Goal: Task Accomplishment & Management: Manage account settings

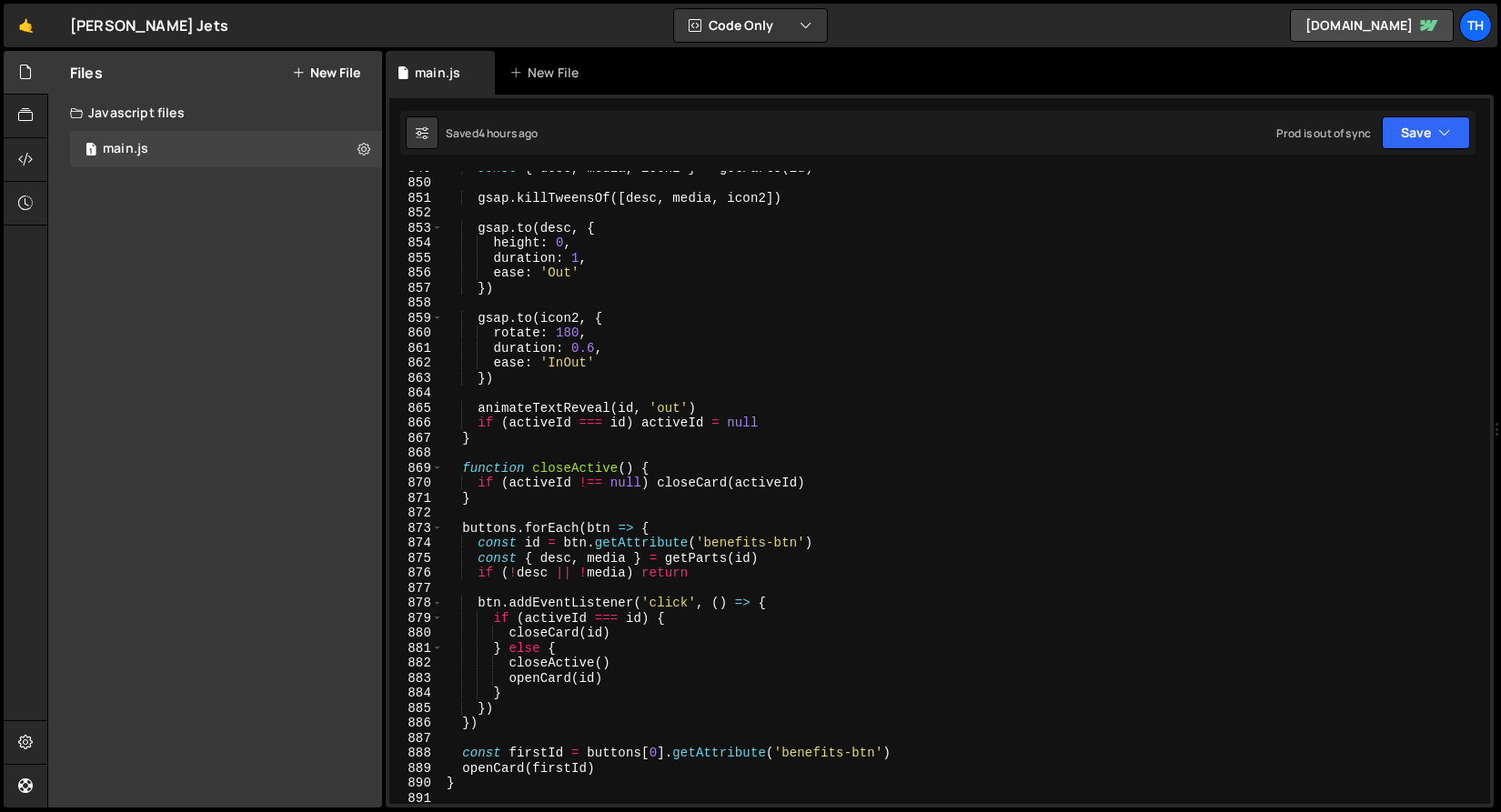
scroll to position [13425, 0]
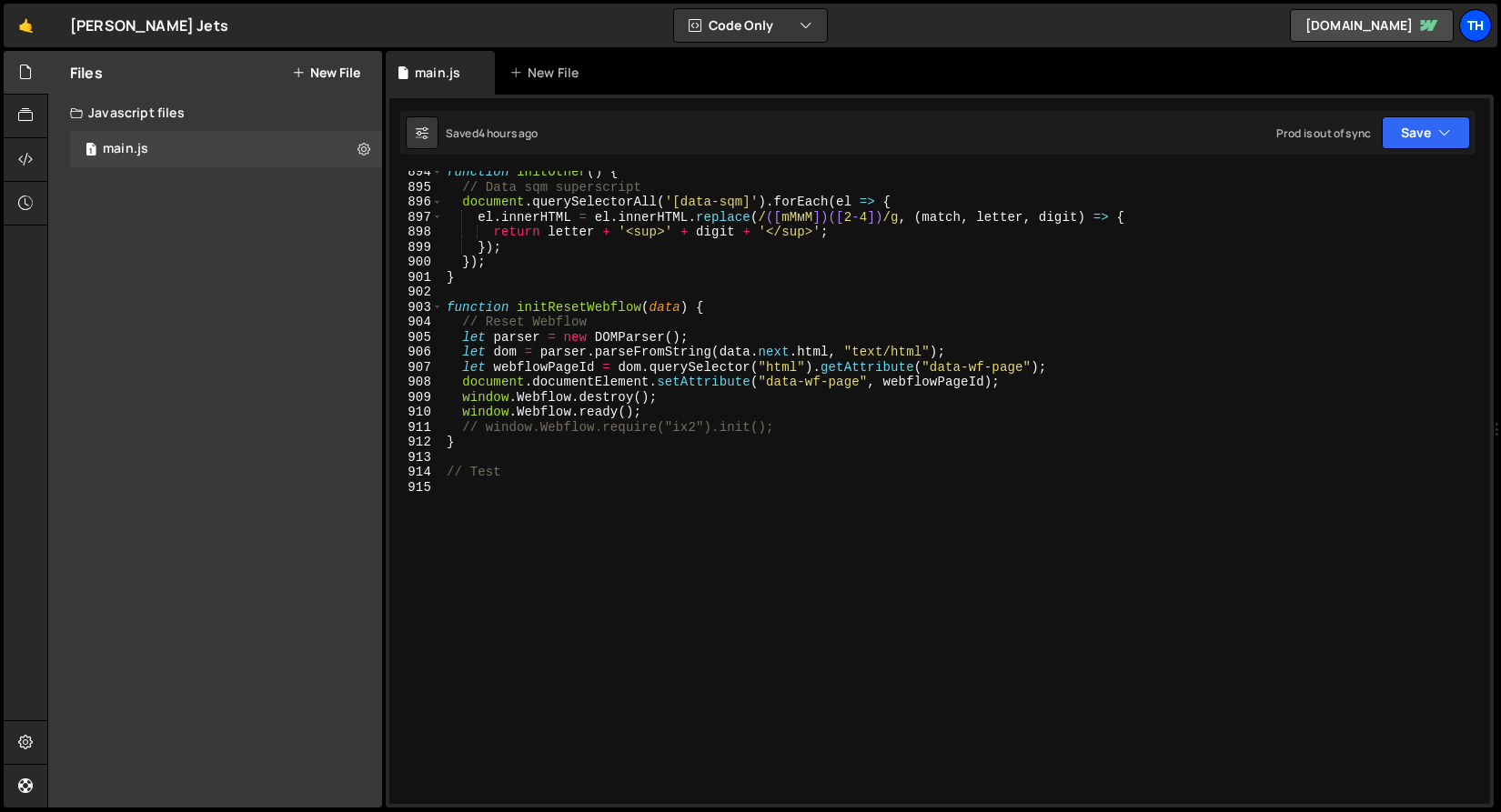
click at [1466, 33] on div "Th" at bounding box center [1476, 25] width 33 height 33
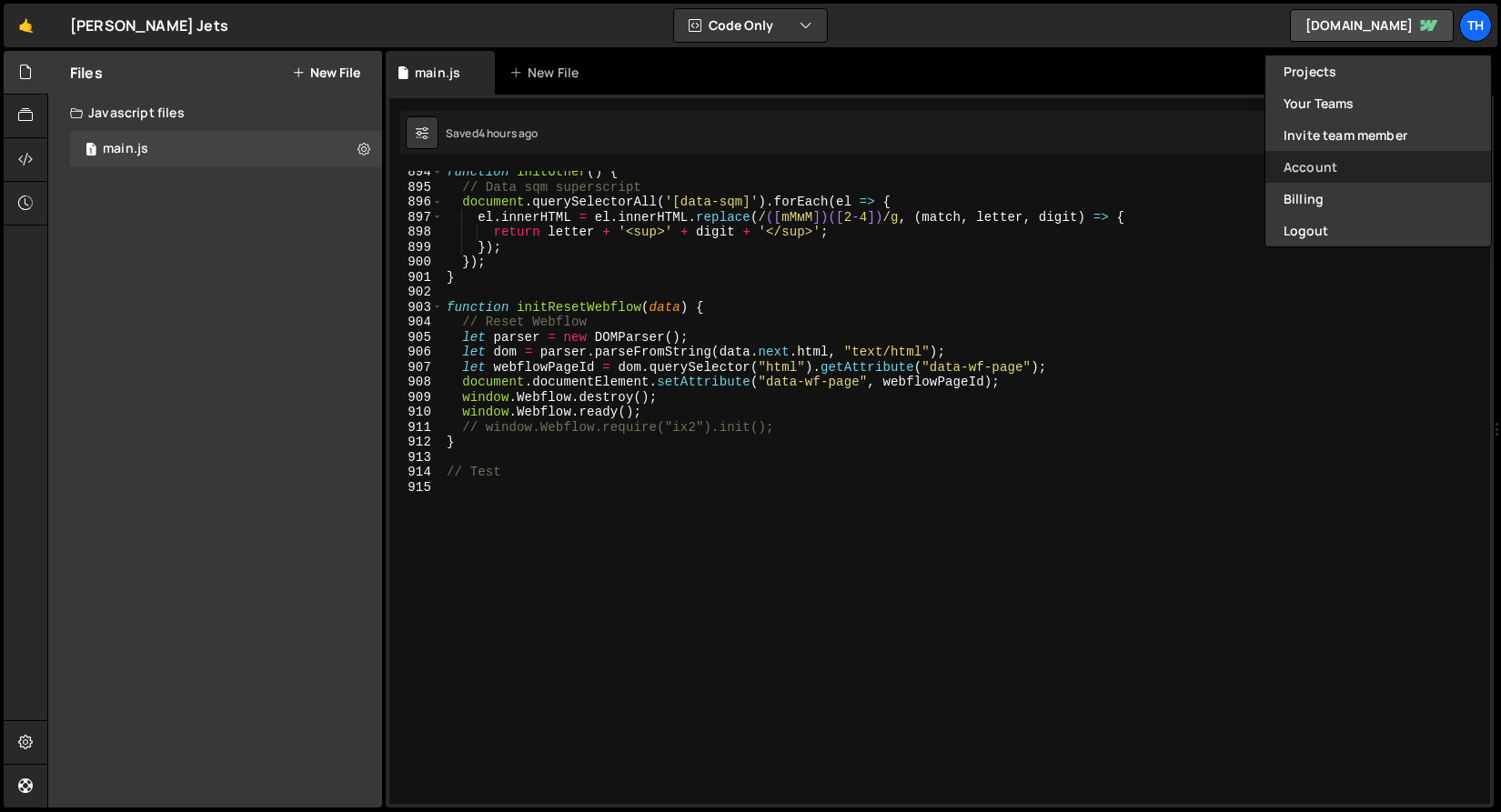
click at [1341, 170] on link "Account" at bounding box center [1379, 166] width 225 height 32
click at [1334, 170] on div "if (typeAttr === 'lines') { 894 895 896 897 898 899 900 901 902 903 904 905 906…" at bounding box center [939, 451] width 1109 height 713
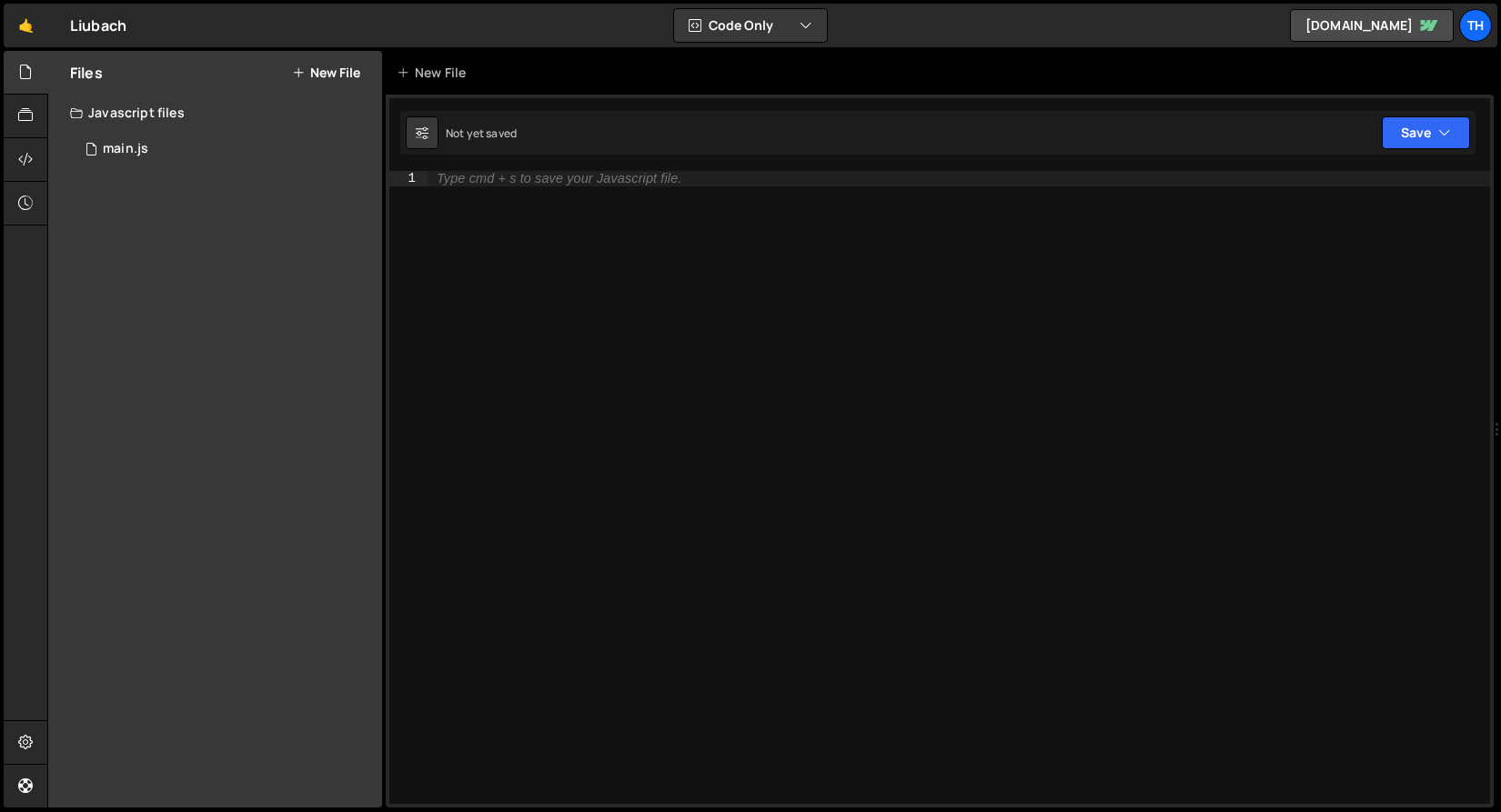
click at [1484, 10] on link "Th" at bounding box center [1476, 25] width 33 height 33
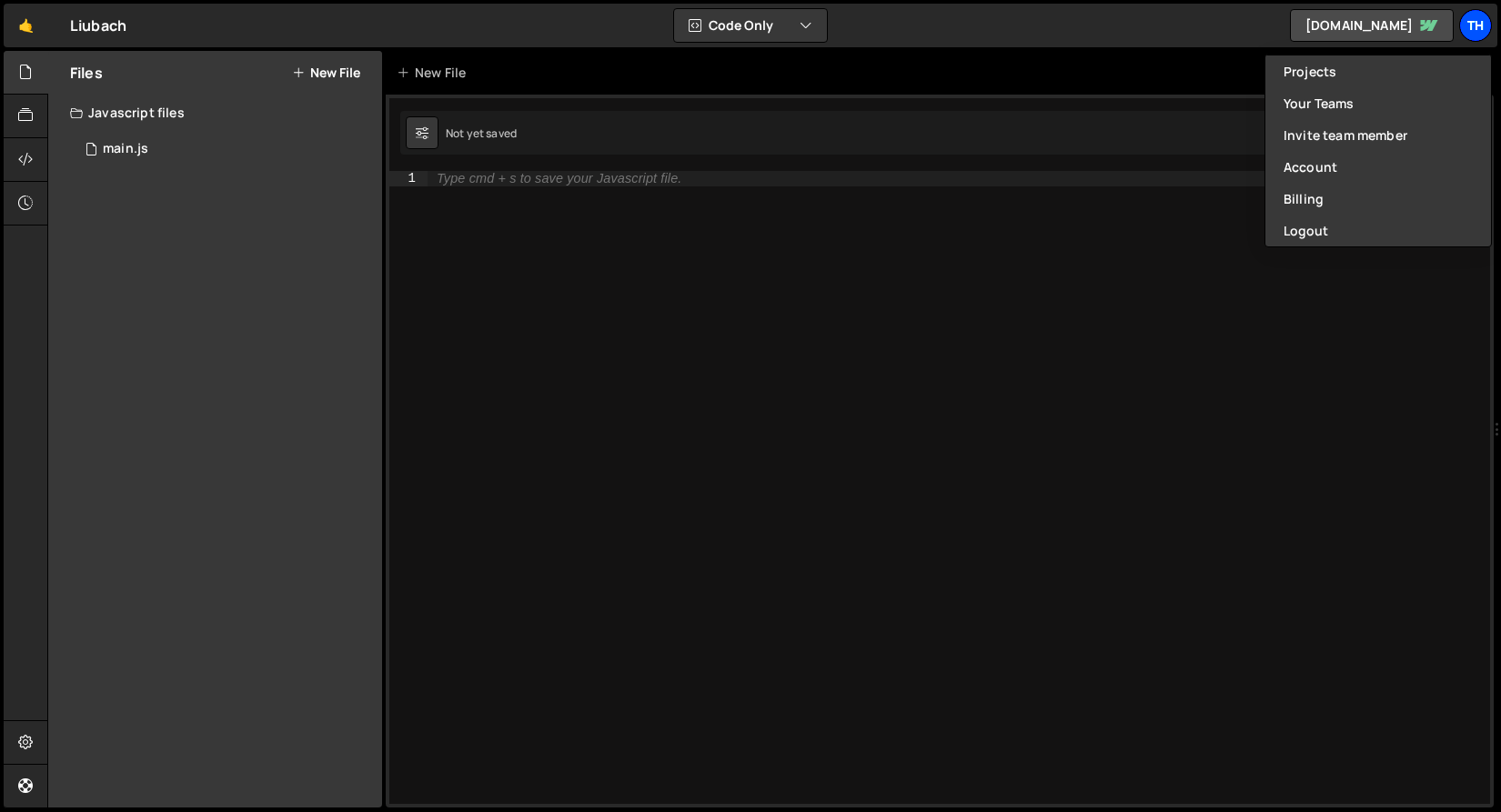
click at [1484, 12] on div "Th" at bounding box center [1476, 25] width 33 height 33
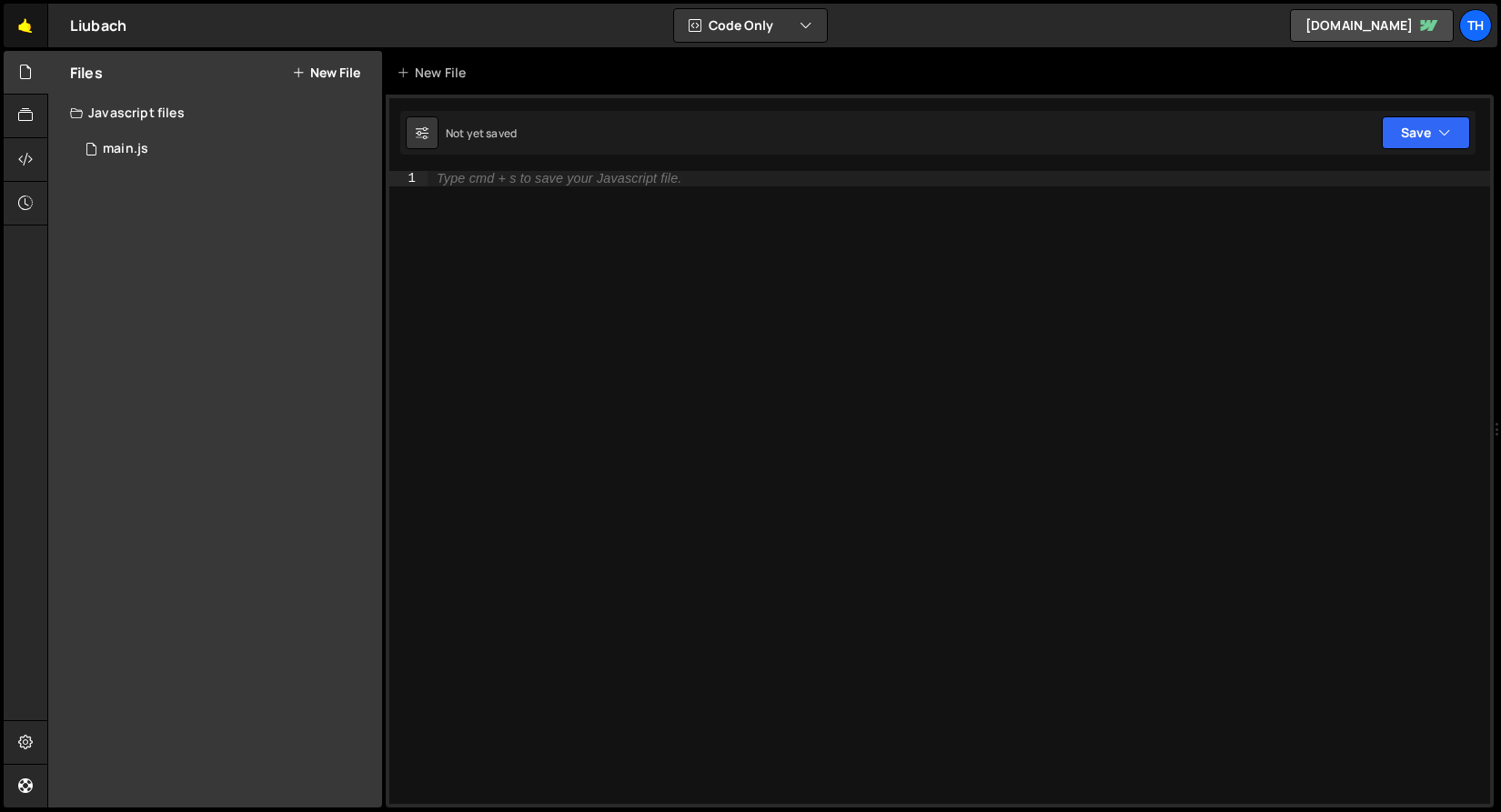
click at [18, 13] on link "🤙" at bounding box center [26, 25] width 45 height 44
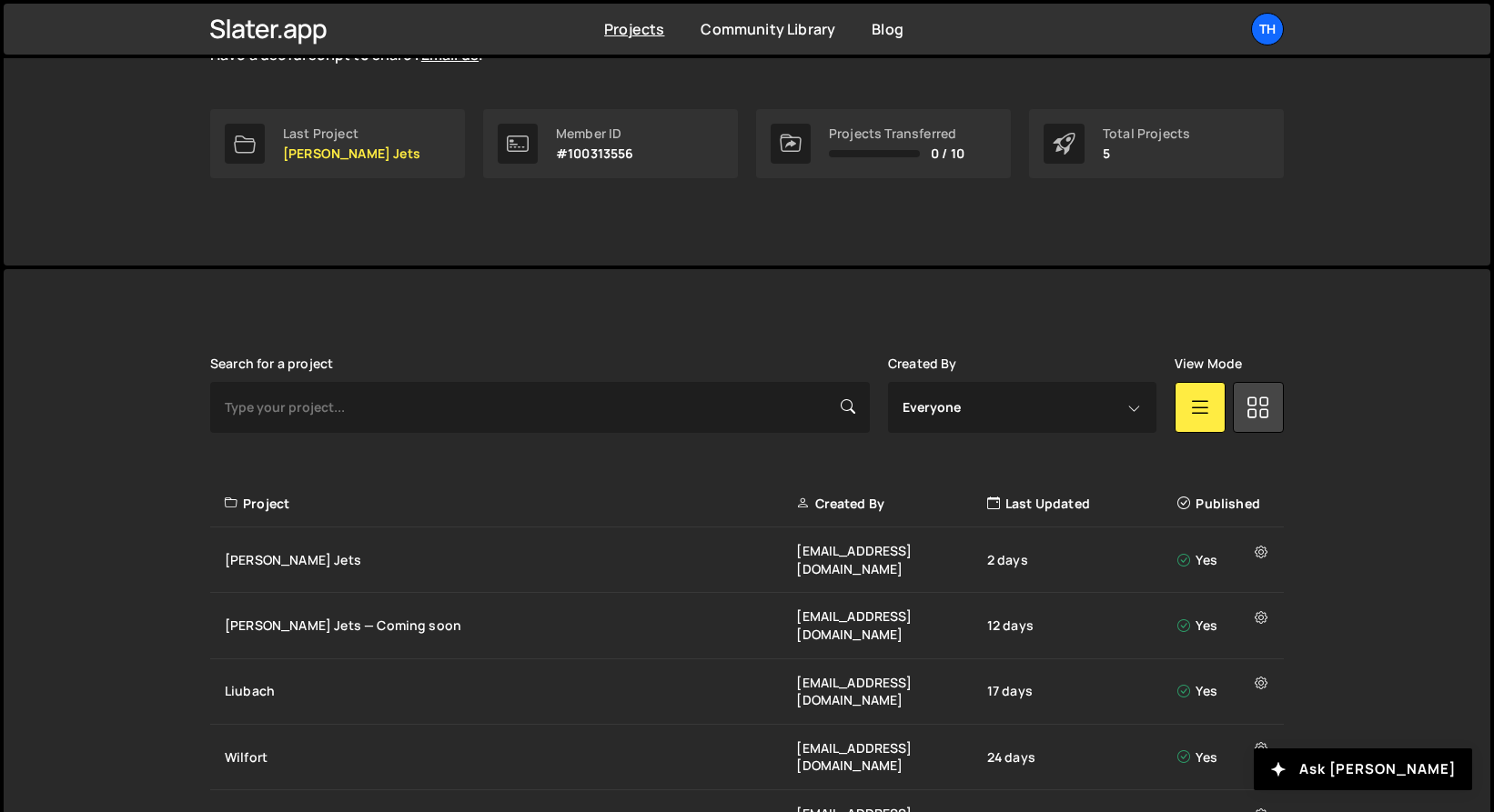
scroll to position [300, 0]
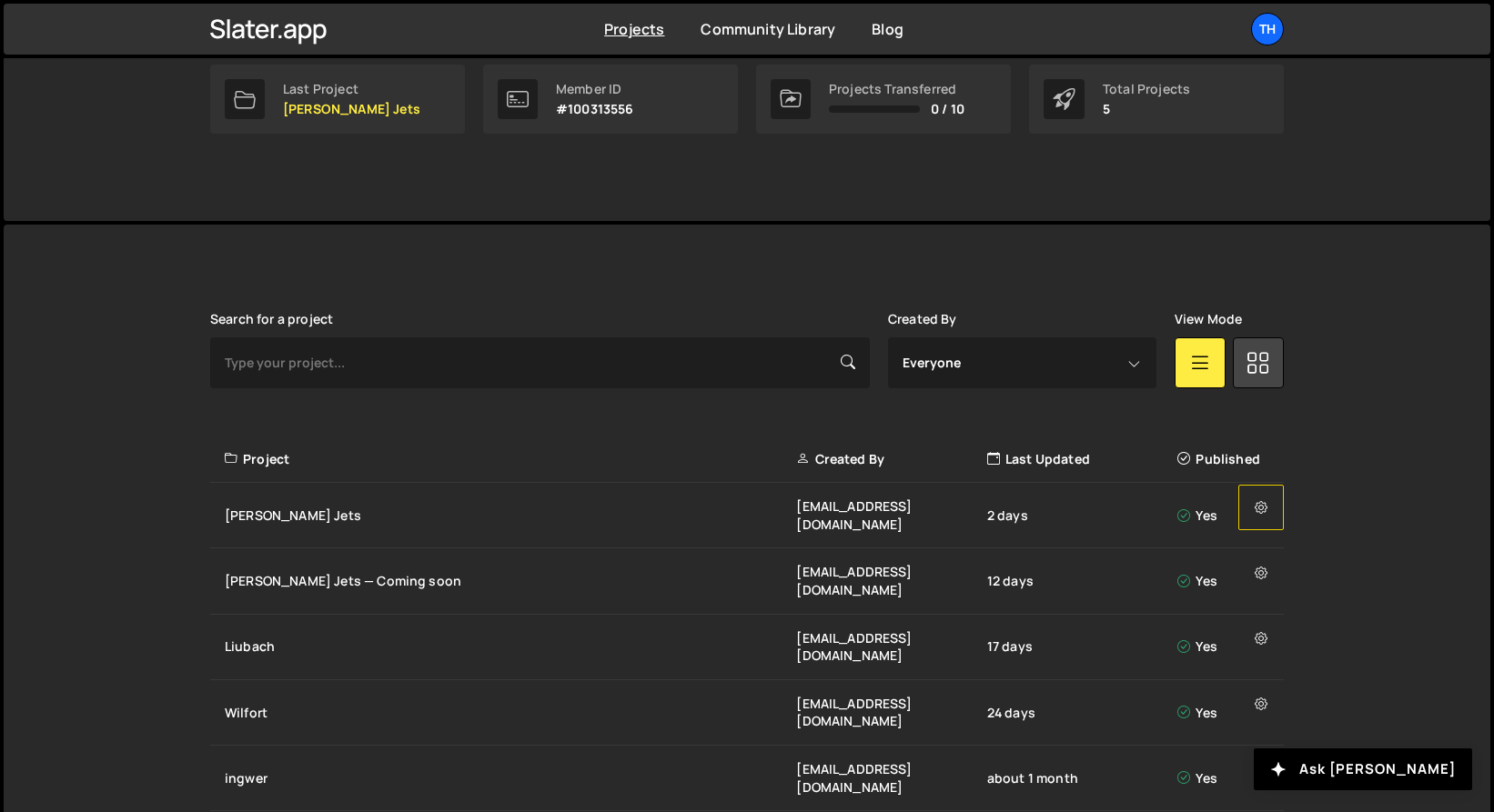
click at [1275, 515] on button at bounding box center [1261, 507] width 46 height 46
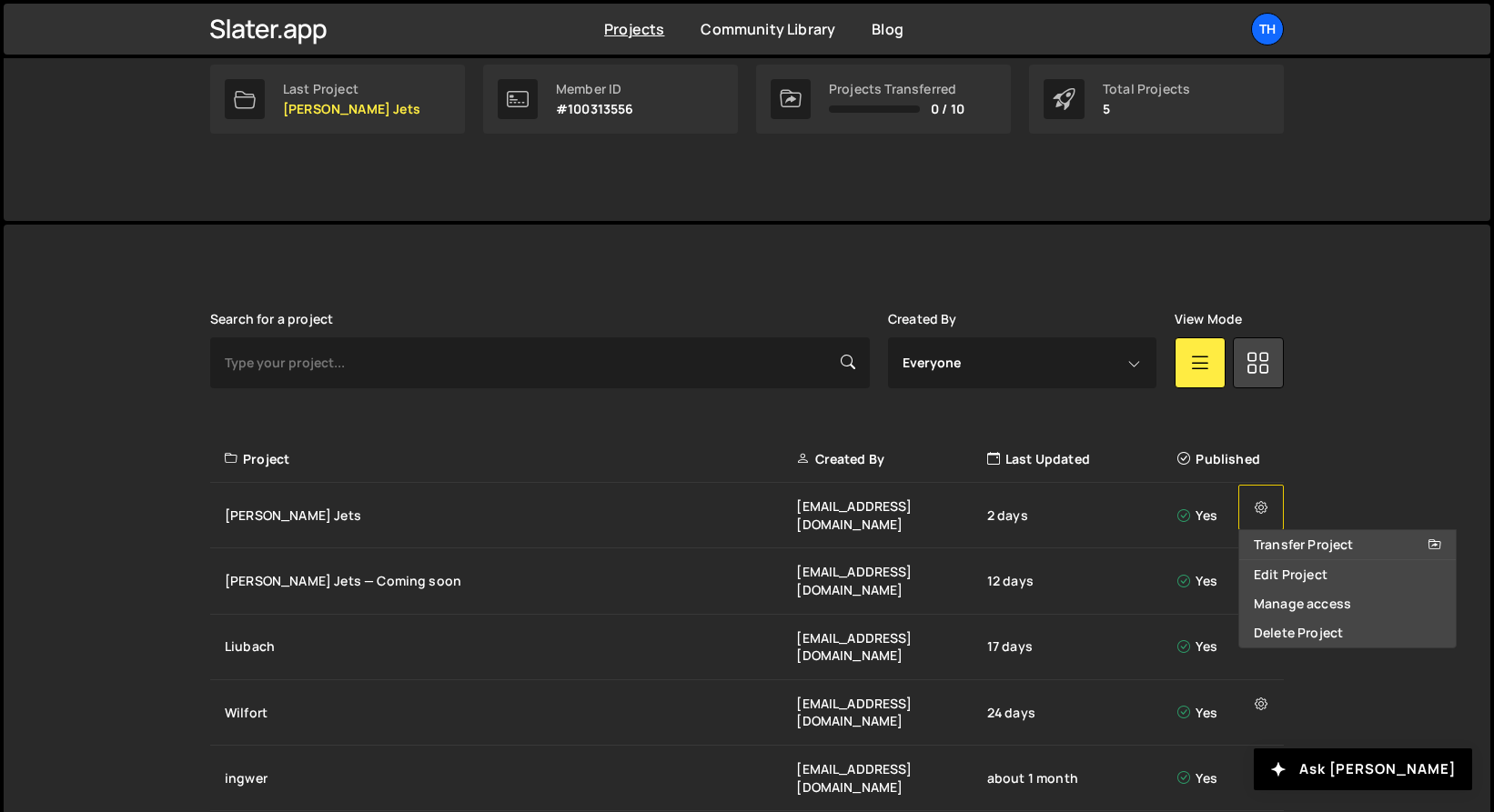
click at [1277, 488] on button at bounding box center [1261, 507] width 46 height 46
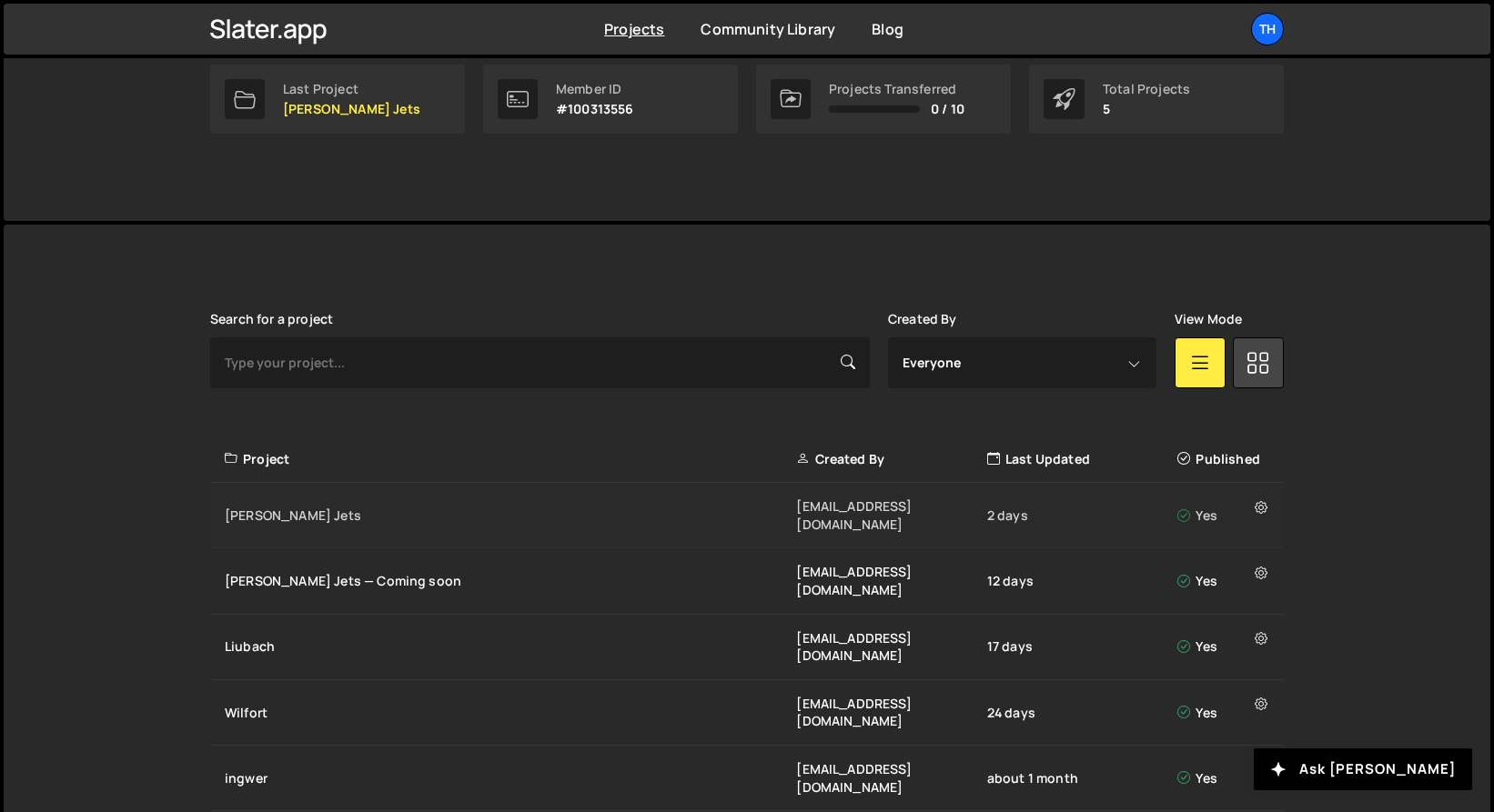
click at [628, 507] on div "[PERSON_NAME] Jets" at bounding box center [510, 516] width 571 height 18
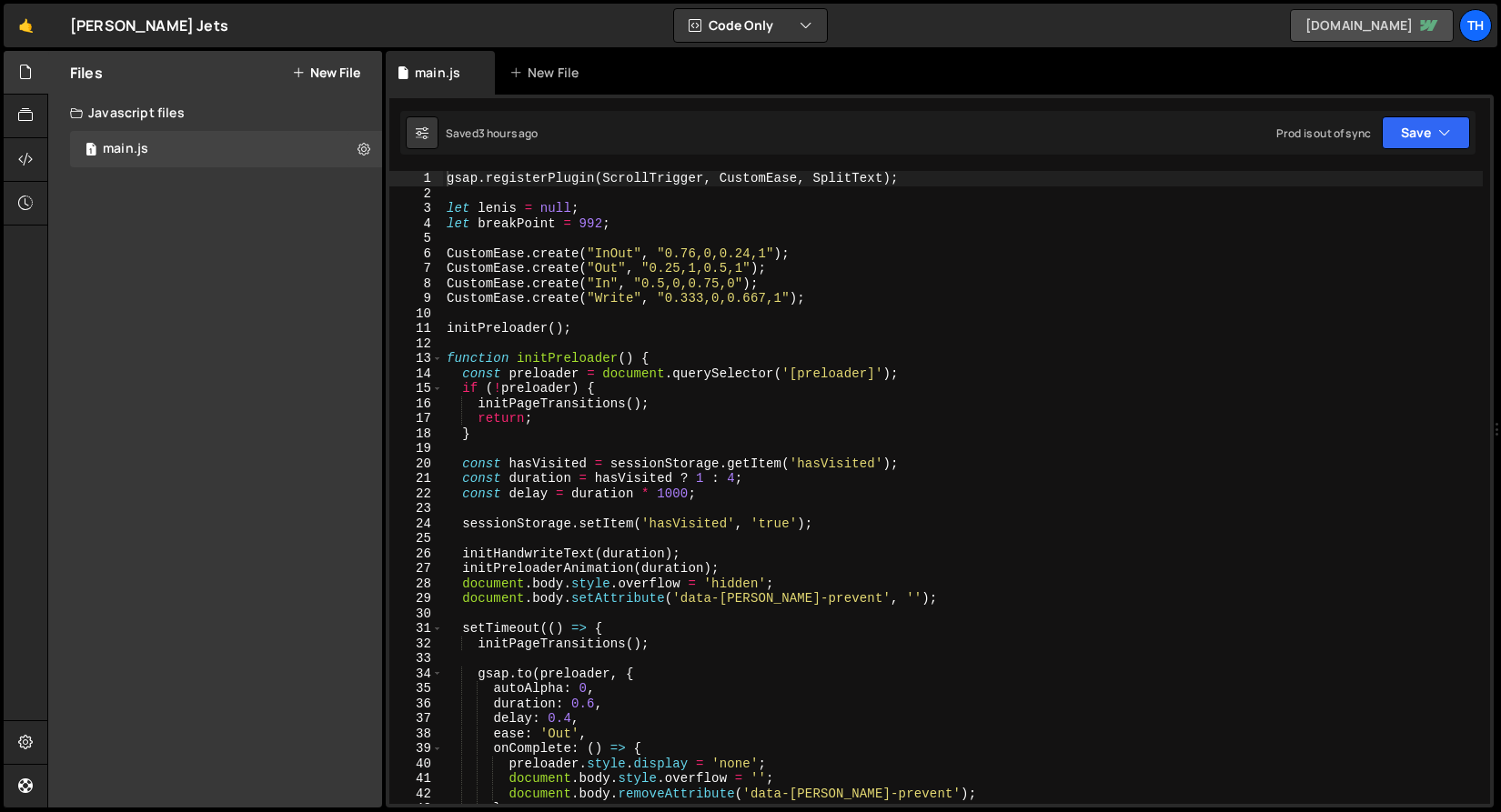
click at [1336, 36] on link "jeskojets.webflow.io" at bounding box center [1372, 25] width 164 height 33
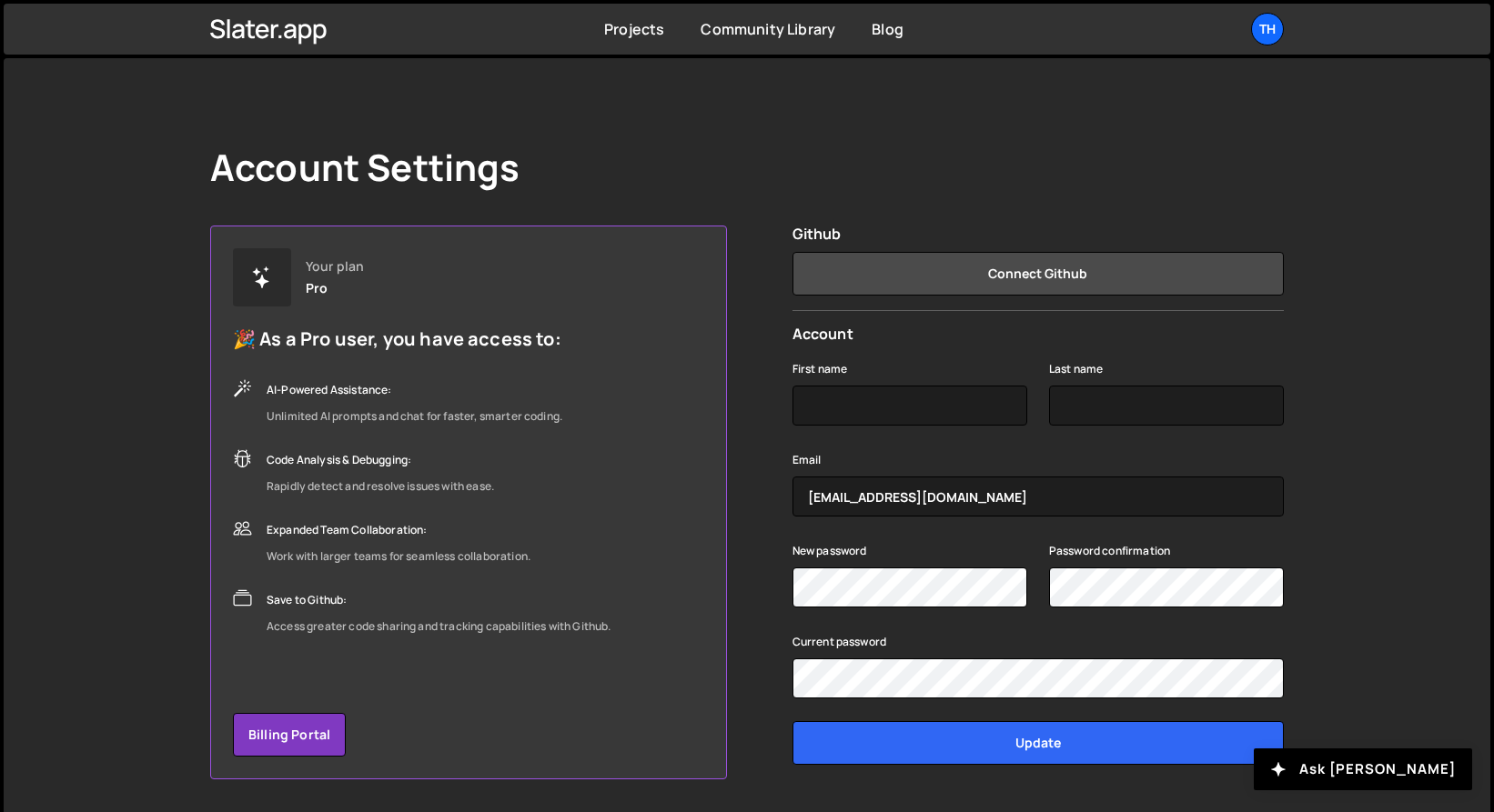
scroll to position [56, 0]
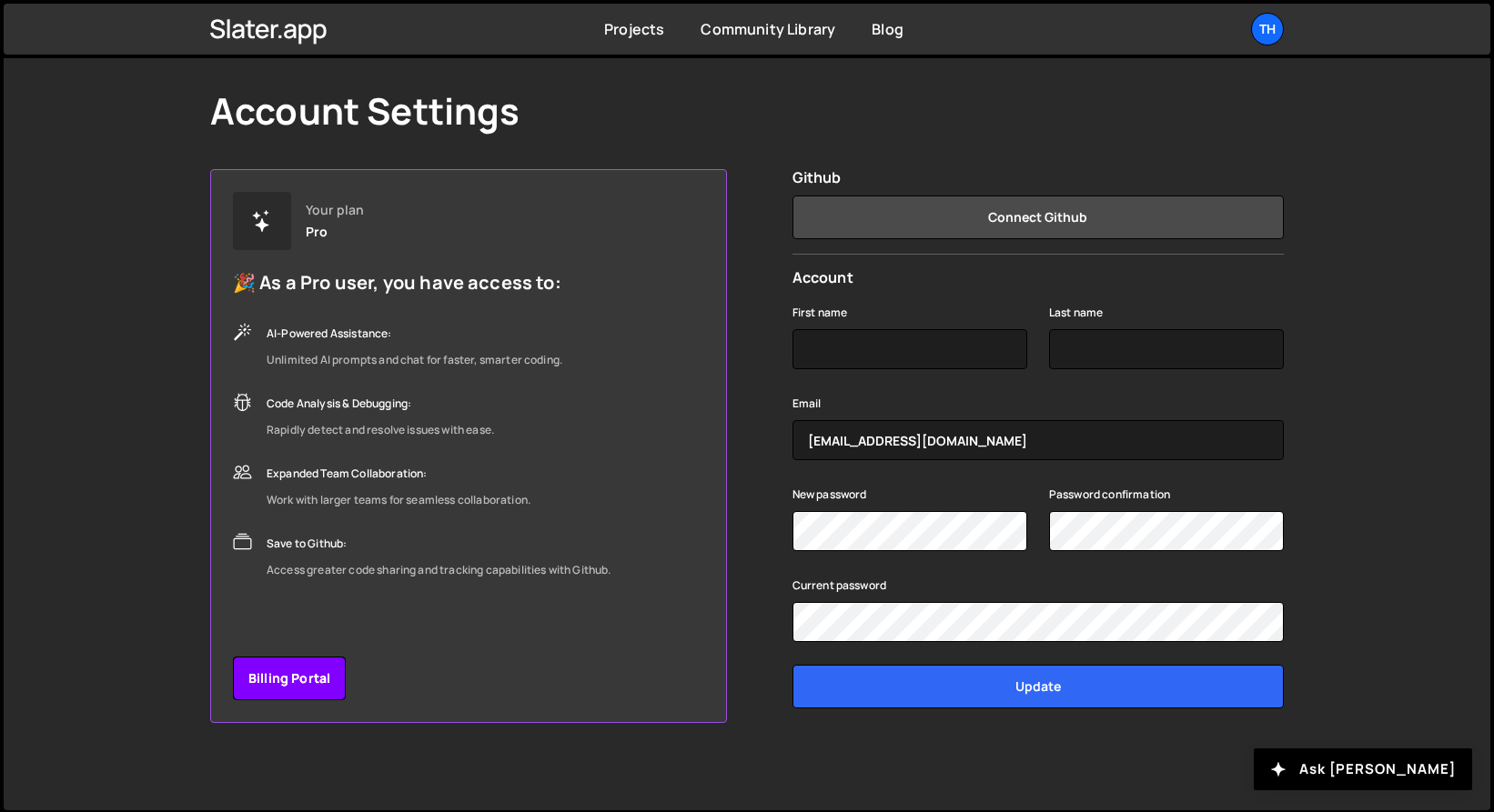
click at [284, 689] on link "Billing Portal" at bounding box center [289, 678] width 113 height 44
click at [612, 23] on link "Projects" at bounding box center [634, 29] width 60 height 20
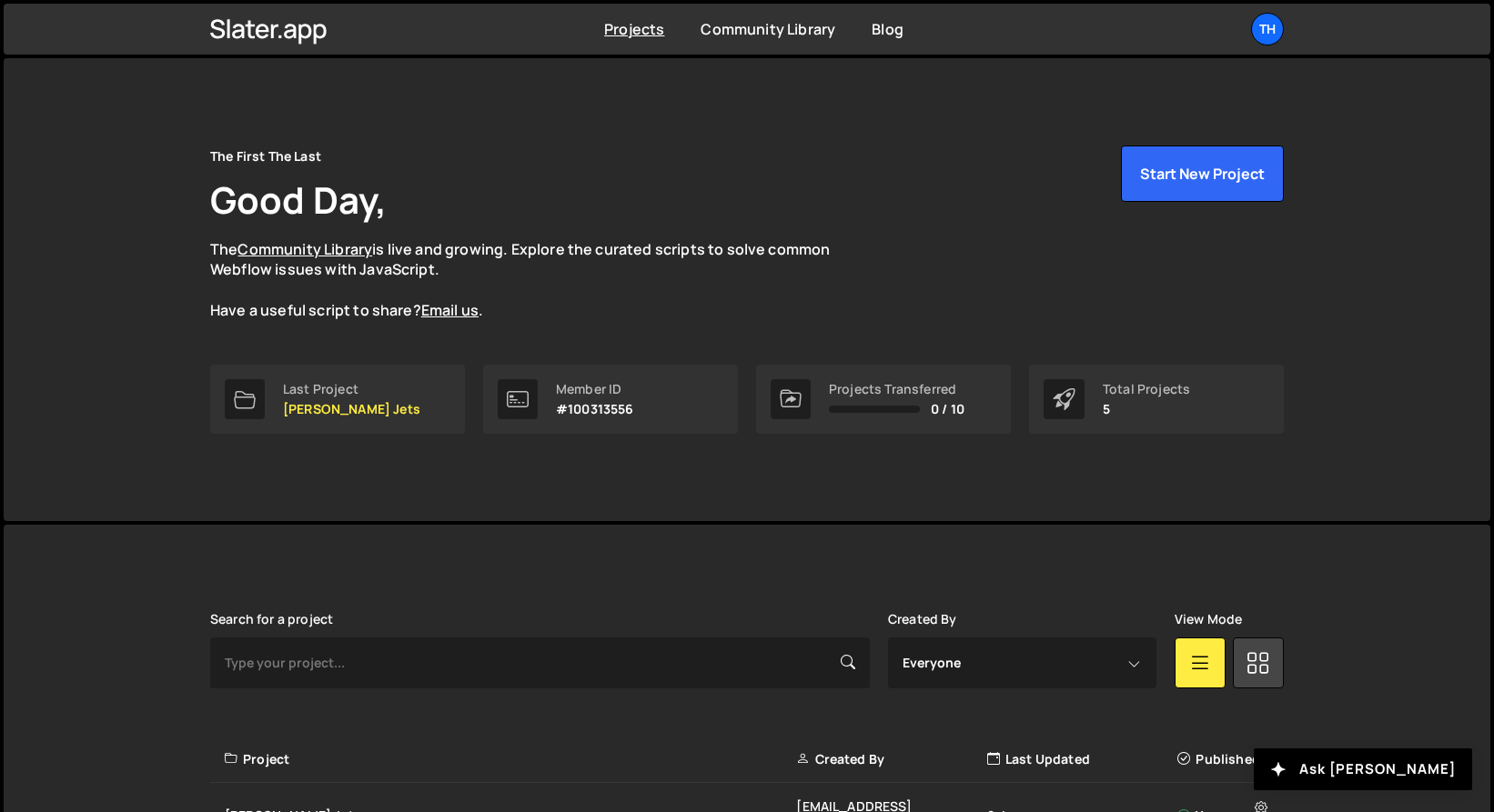
scroll to position [300, 0]
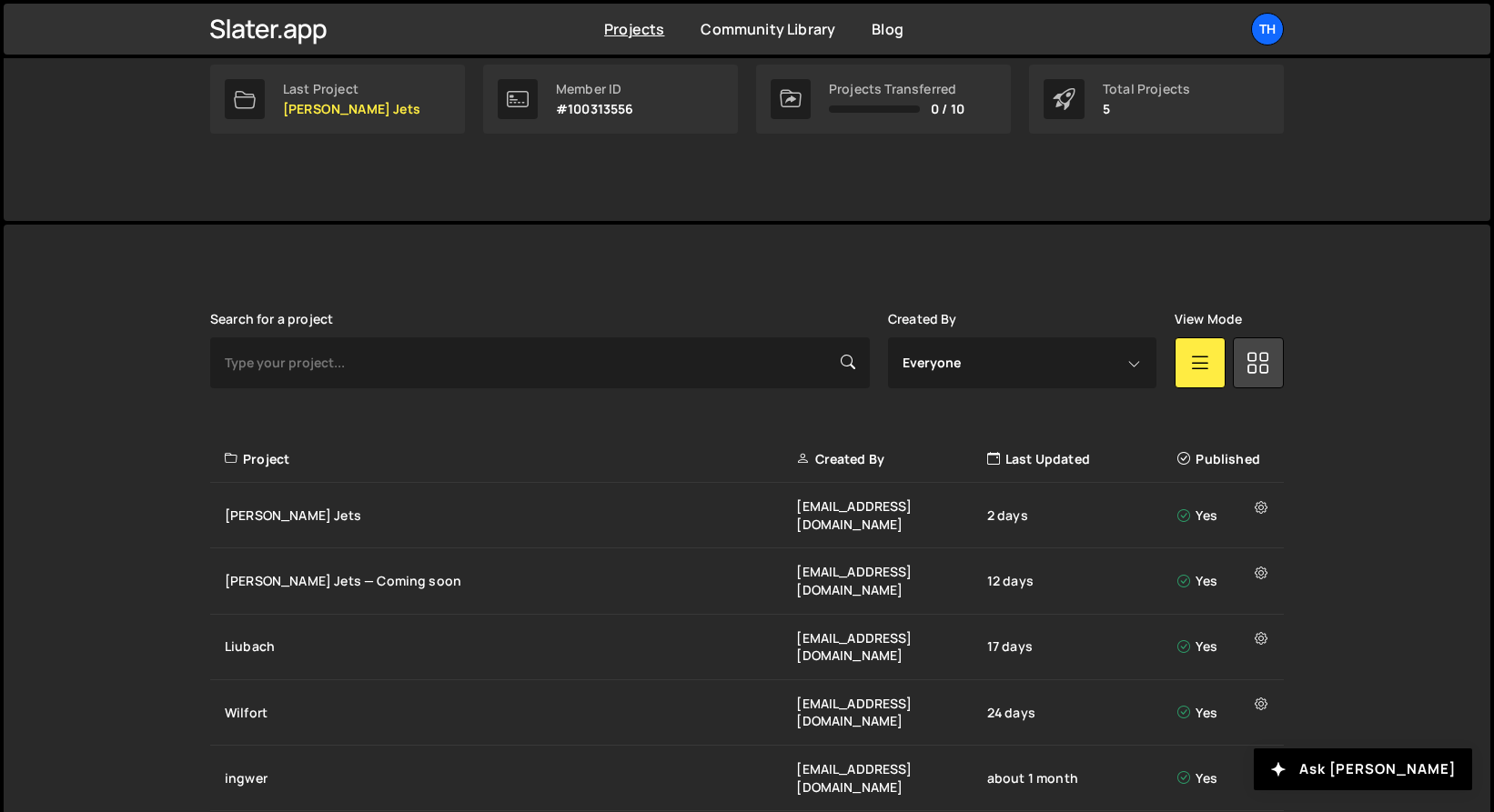
click at [252, 463] on div "Project" at bounding box center [510, 459] width 571 height 18
click at [409, 451] on div "Project" at bounding box center [510, 459] width 571 height 18
click at [1225, 39] on ul "Th Projects Your Teams Invite team member Account Billing Logout" at bounding box center [1225, 29] width 119 height 33
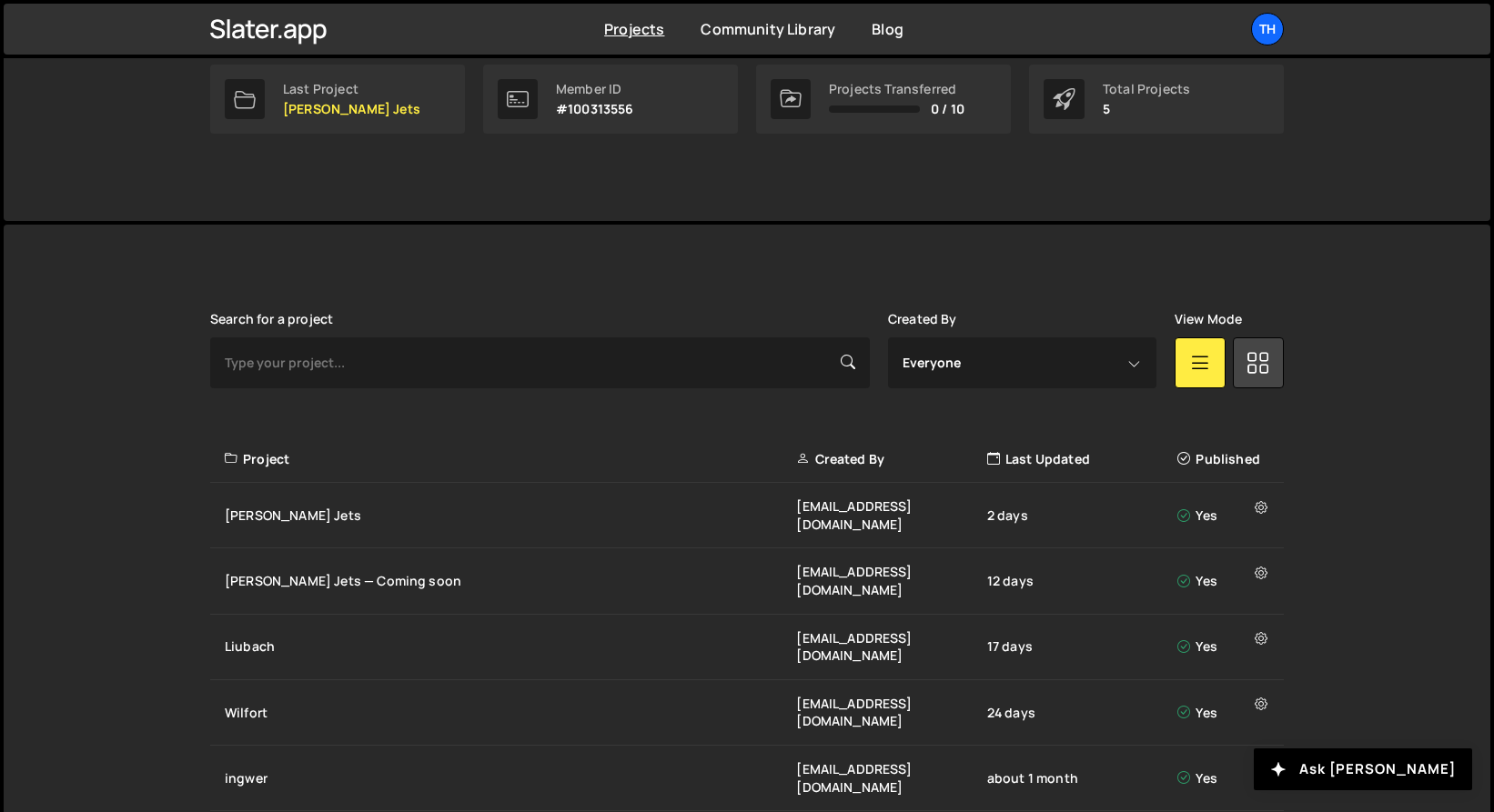
click at [1231, 34] on ul "Th Projects Your Teams Invite team member Account Billing Logout" at bounding box center [1225, 29] width 119 height 33
click at [1256, 21] on div "Th" at bounding box center [1268, 29] width 33 height 33
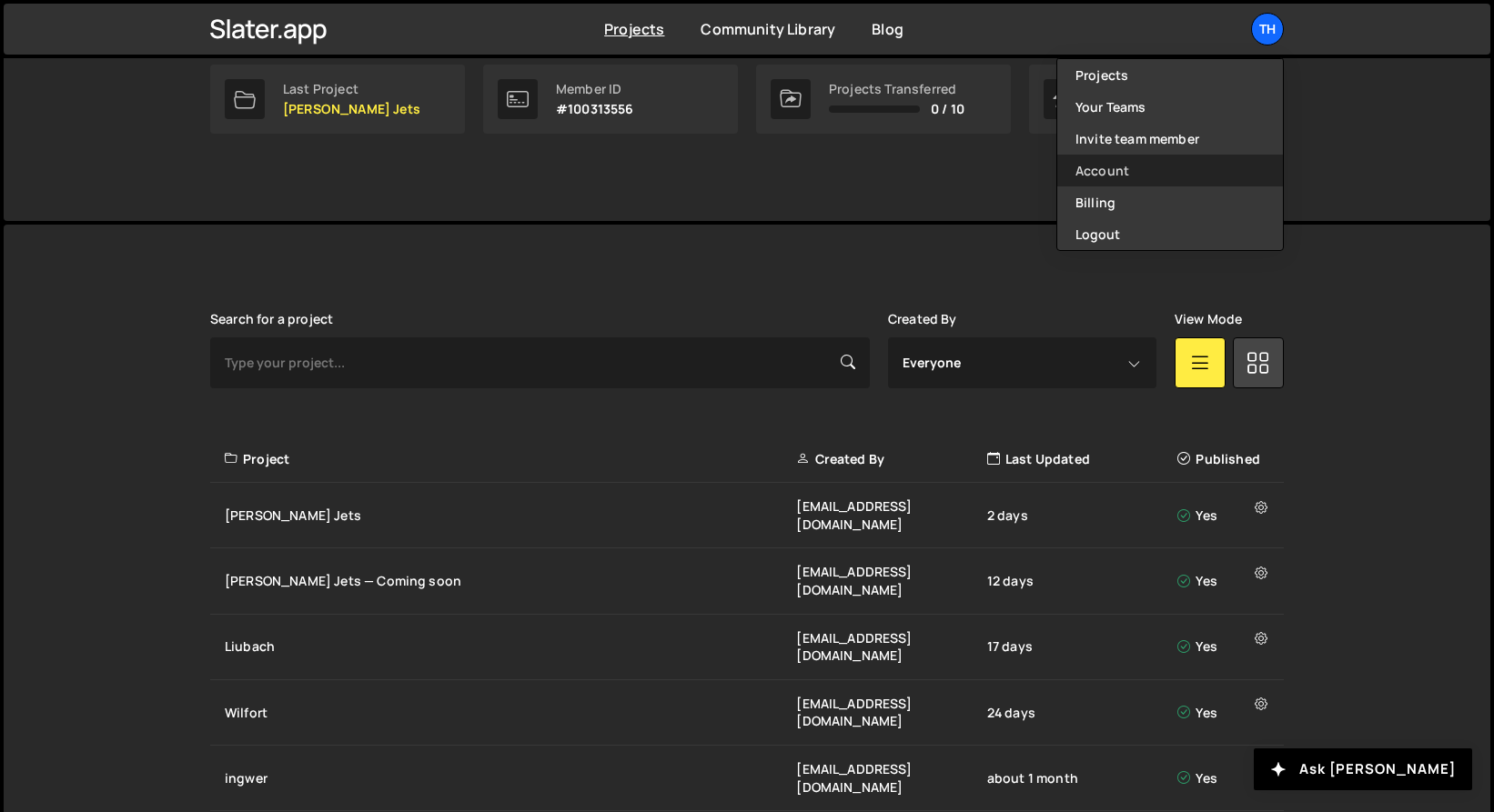
click at [1113, 173] on link "Account" at bounding box center [1170, 170] width 225 height 32
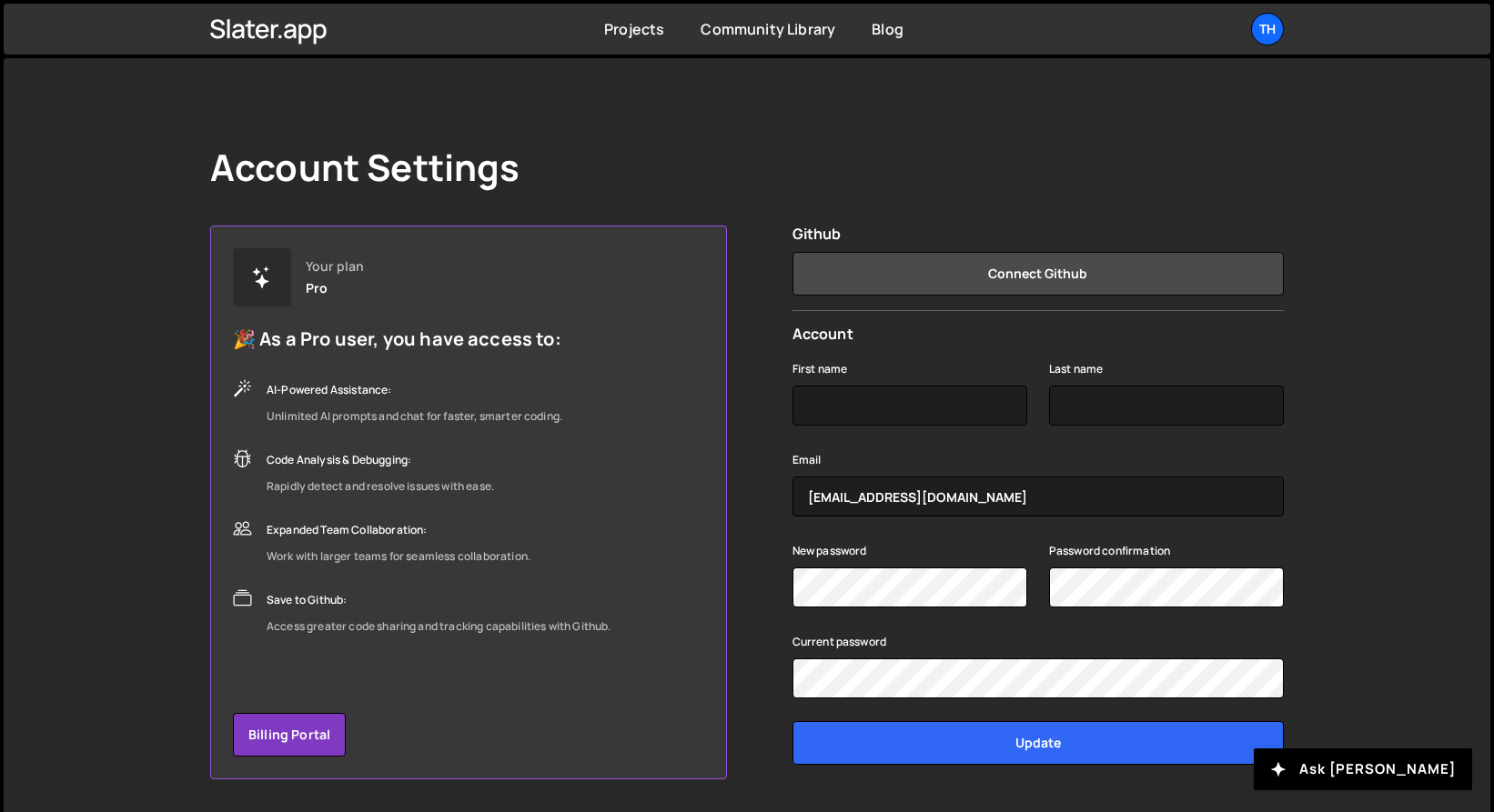
scroll to position [56, 0]
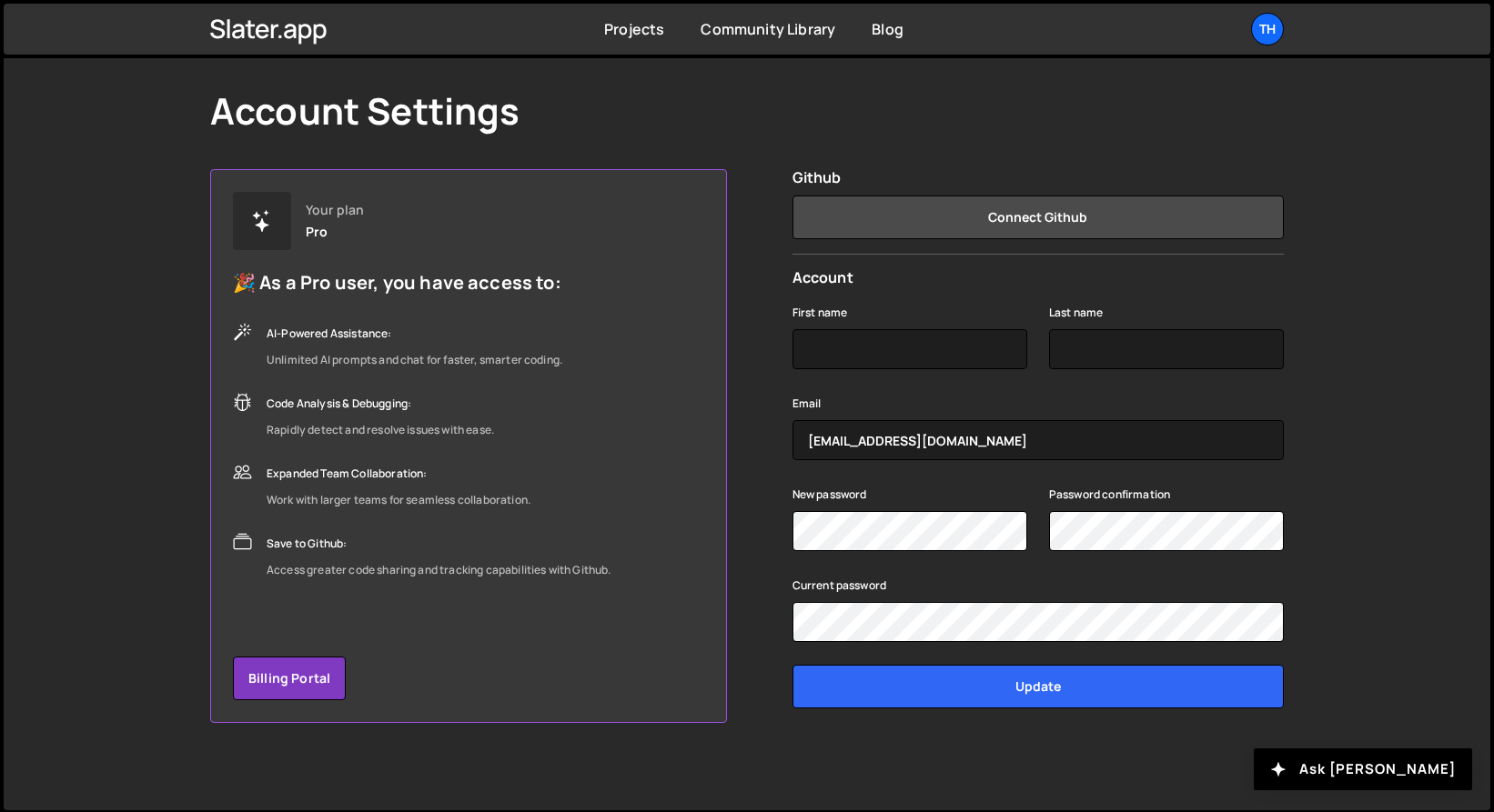
click at [910, 484] on div "New password" at bounding box center [910, 517] width 235 height 68
click at [818, 339] on input "First name" at bounding box center [910, 349] width 235 height 40
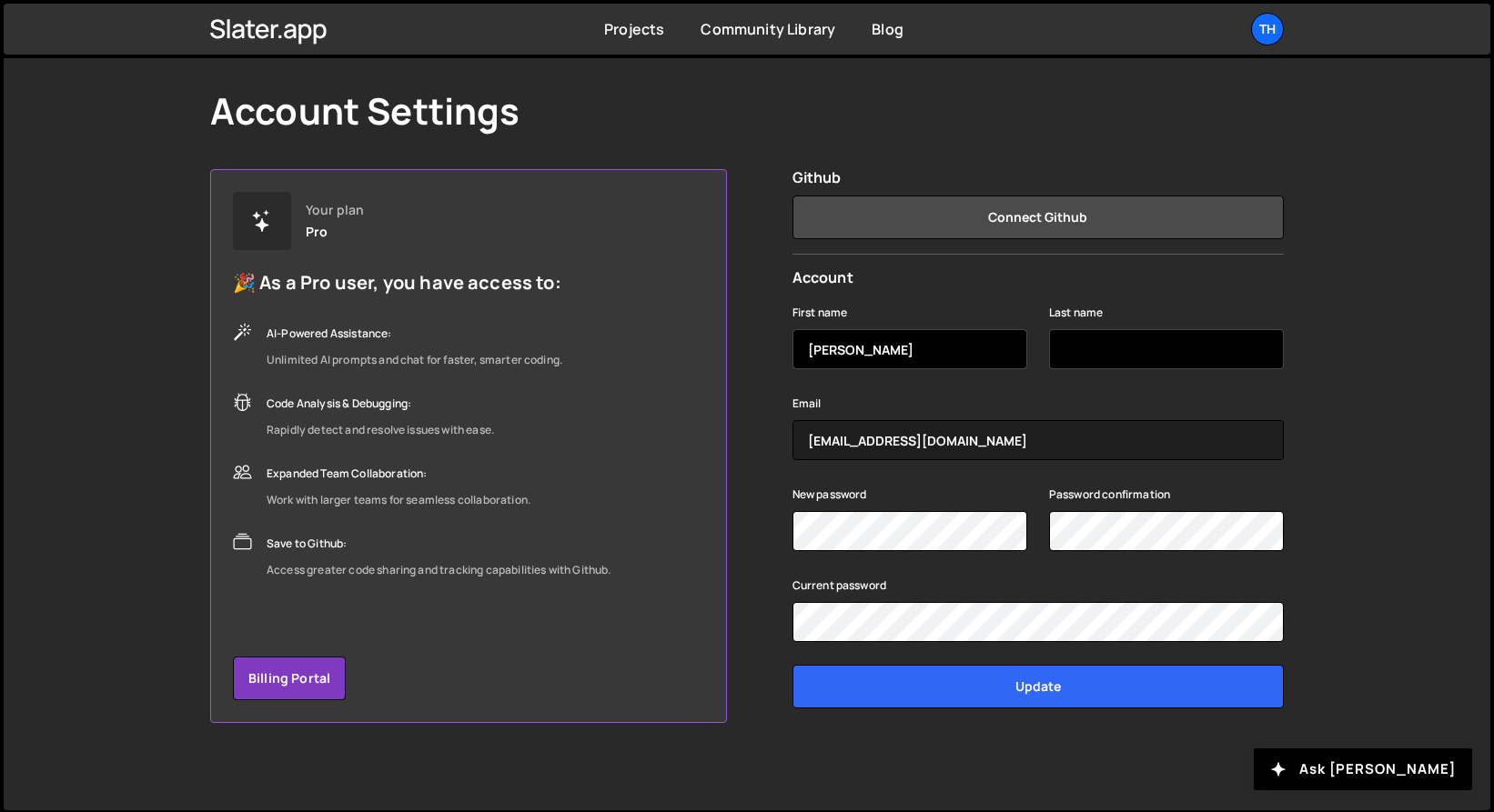
type input "Ivan"
click at [1070, 356] on input "Last name" at bounding box center [1167, 349] width 235 height 40
type input "Chopei"
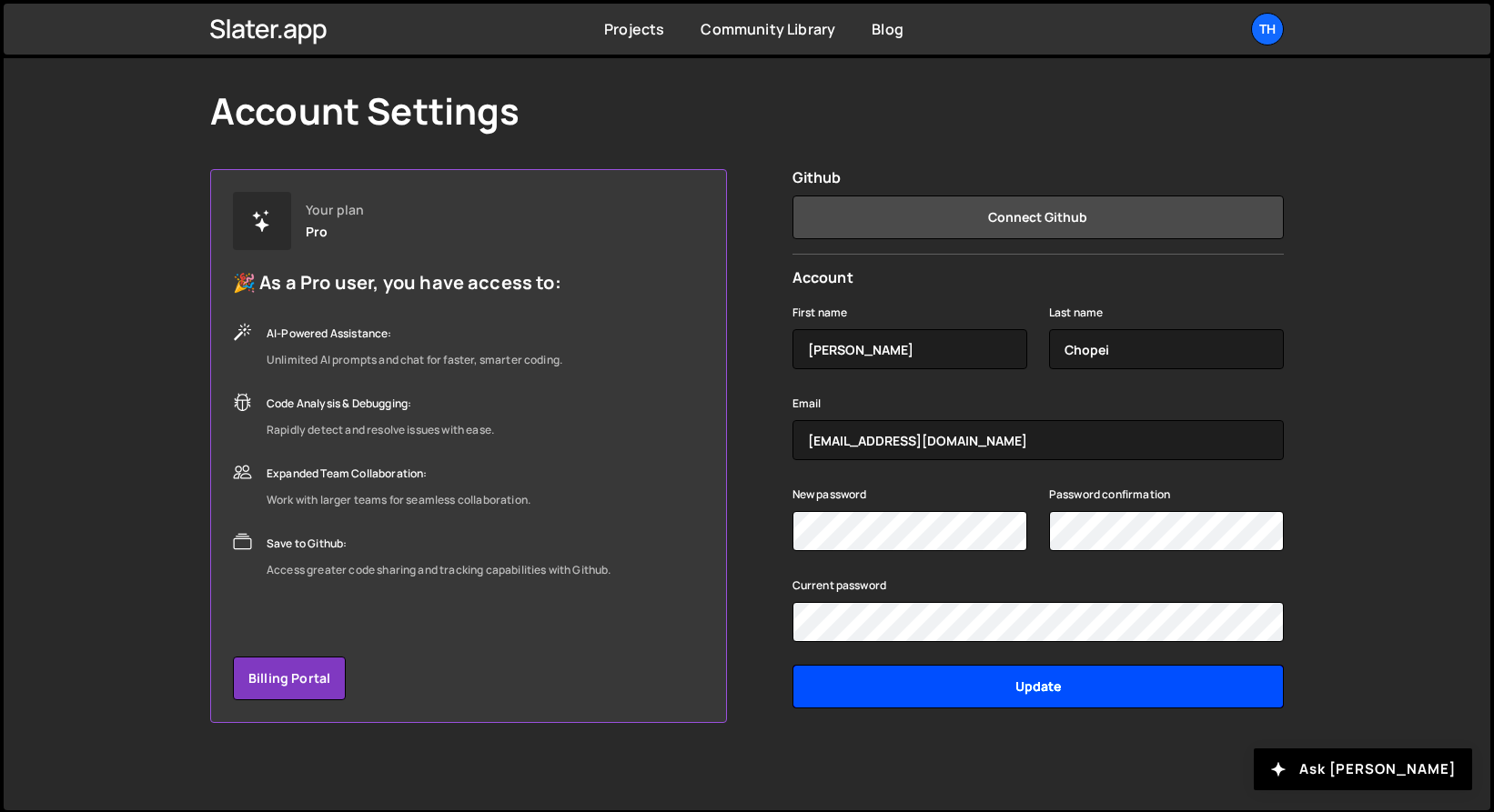
click at [1095, 671] on input "Update" at bounding box center [1038, 687] width 492 height 44
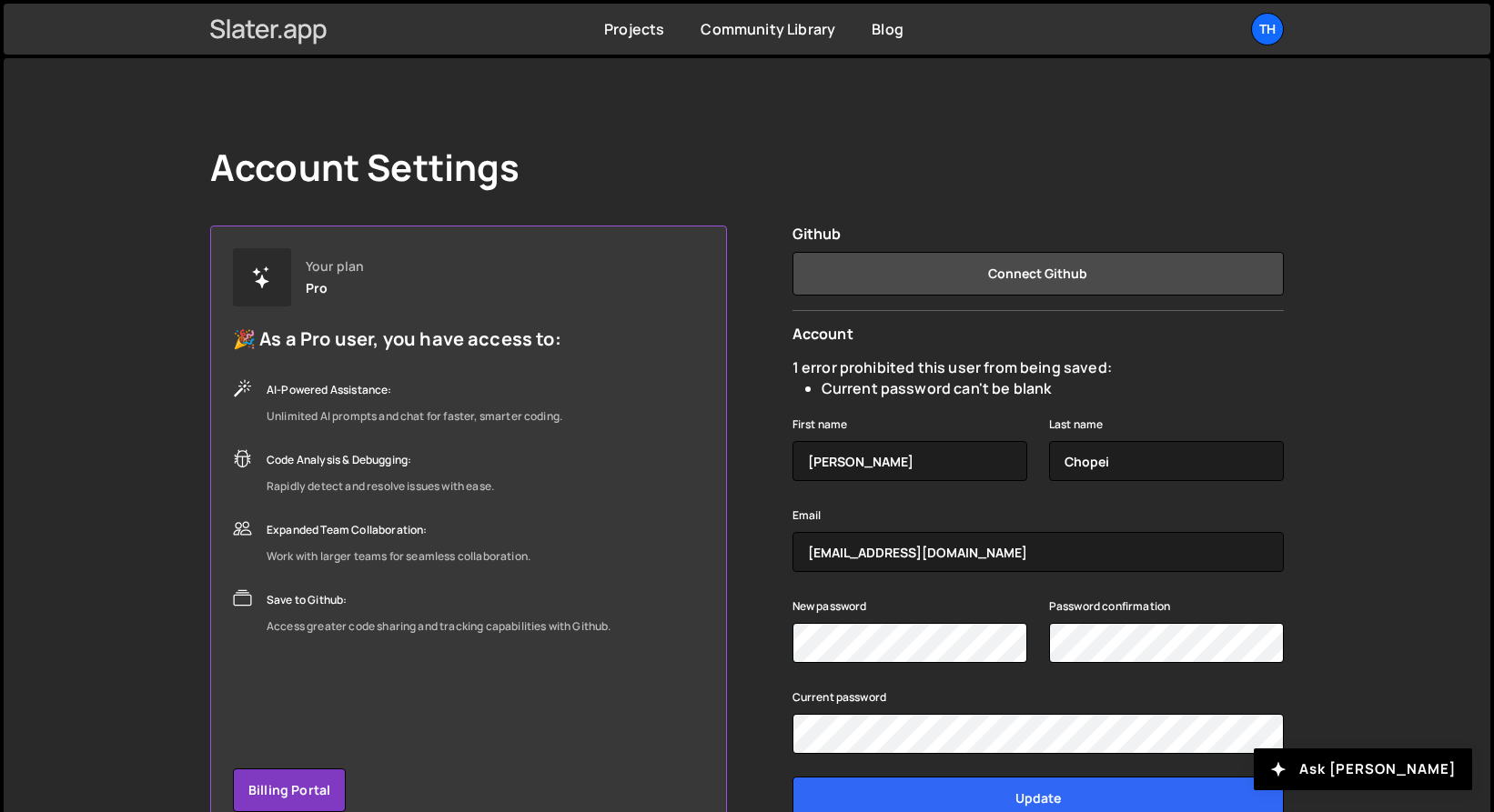
click at [220, 23] on icon at bounding box center [268, 29] width 118 height 31
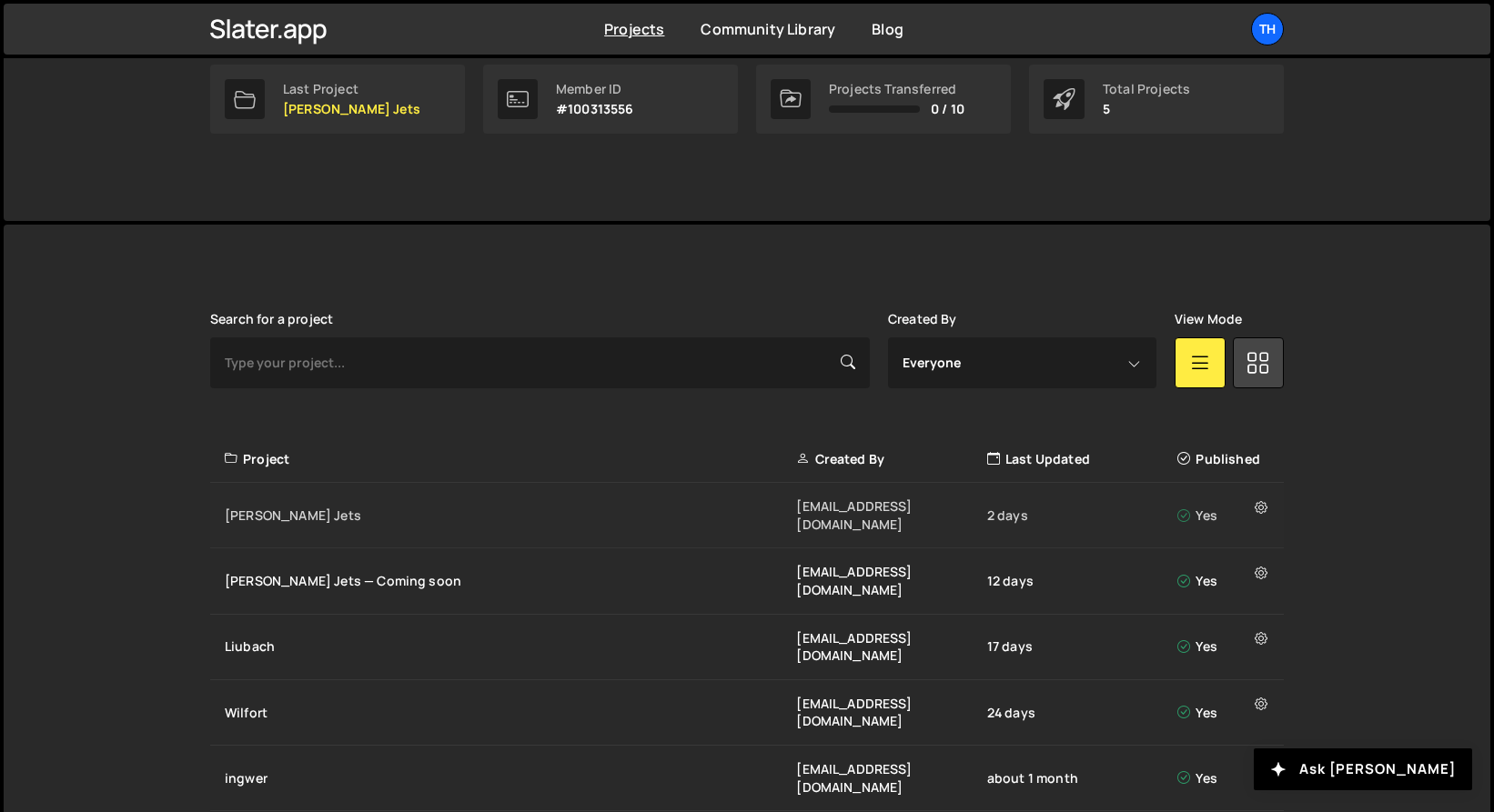
scroll to position [108, 0]
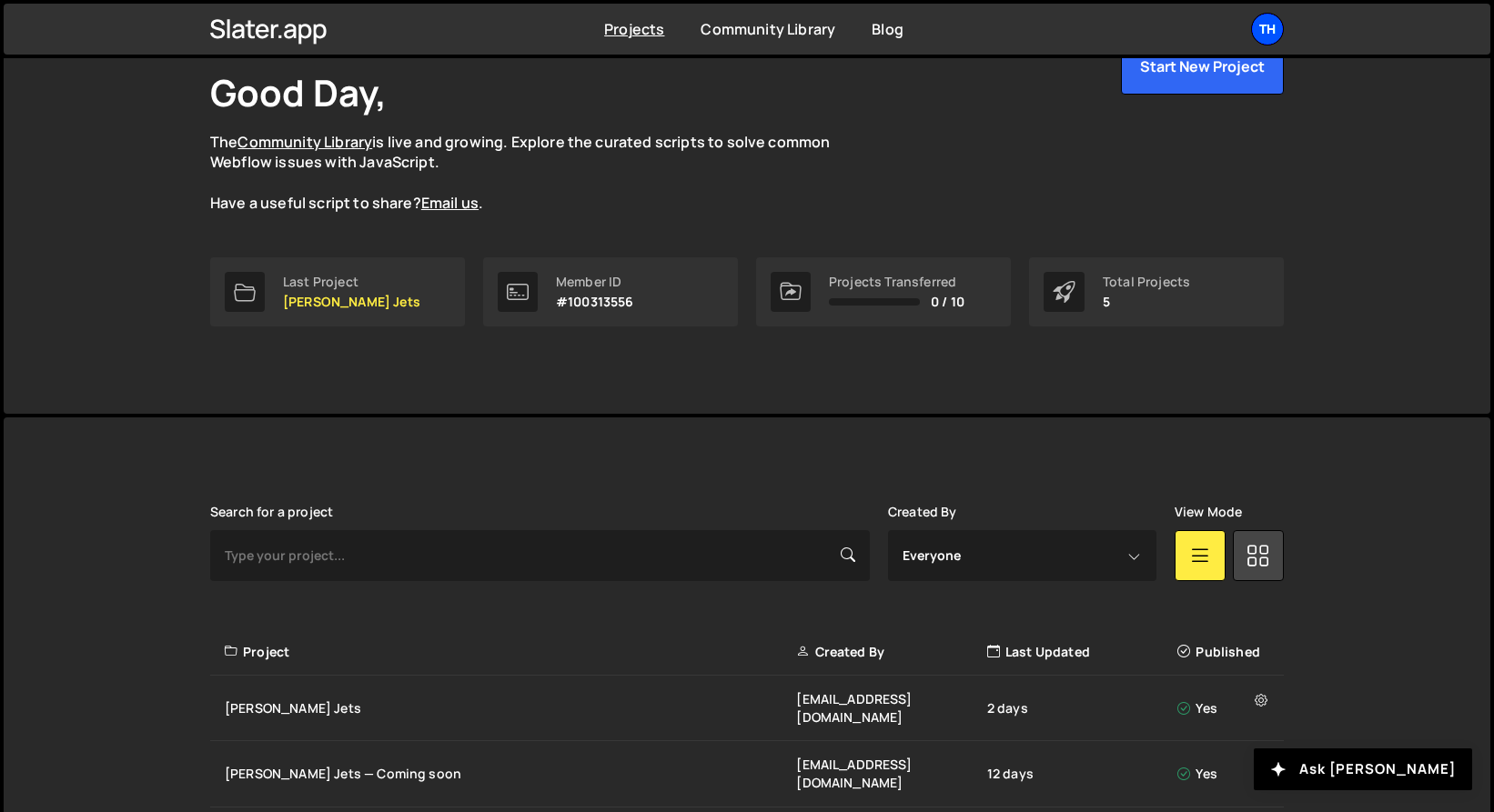
click at [1274, 40] on div "Th" at bounding box center [1268, 29] width 33 height 33
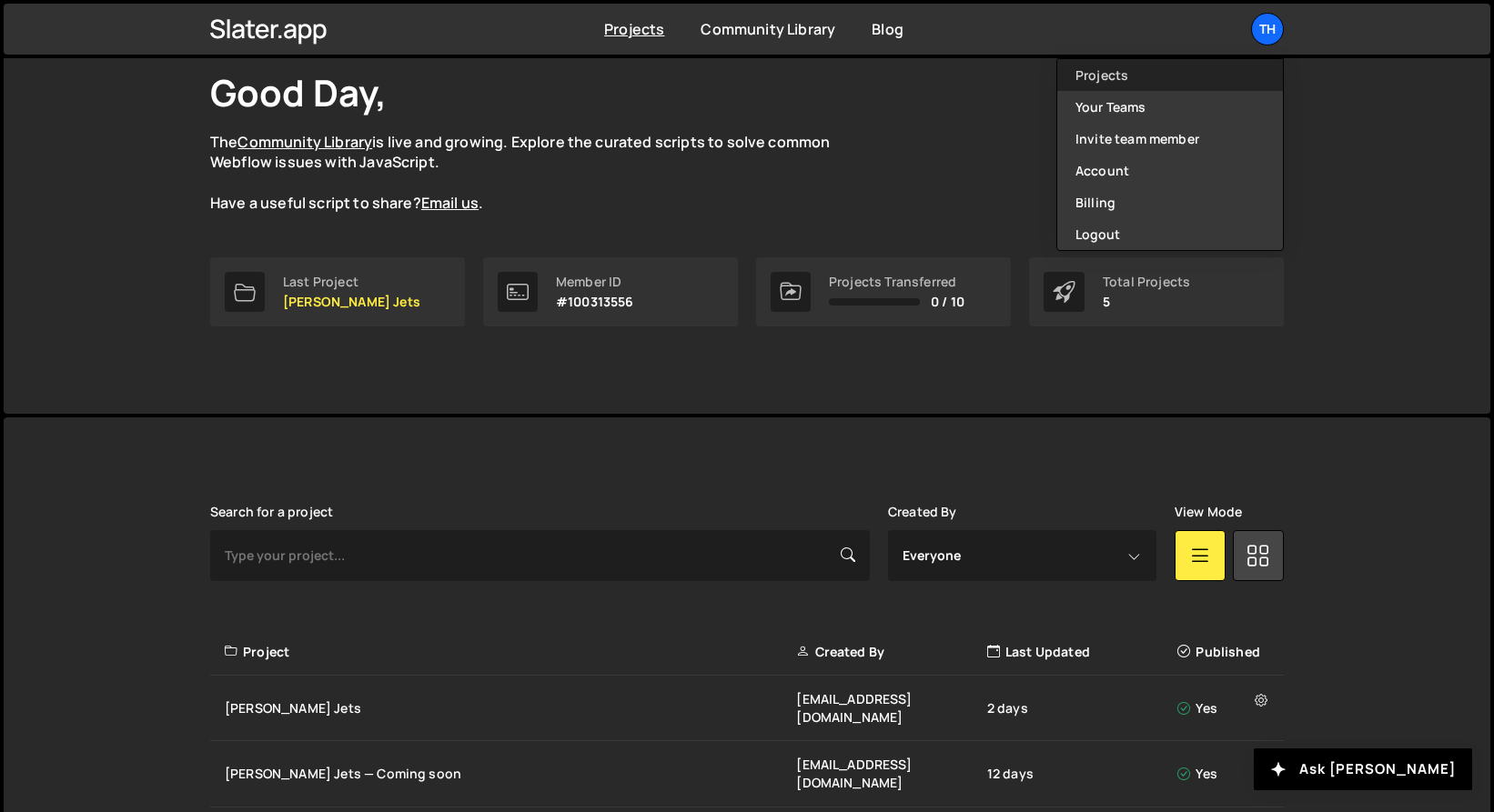
click at [1111, 84] on link "Projects" at bounding box center [1170, 75] width 225 height 32
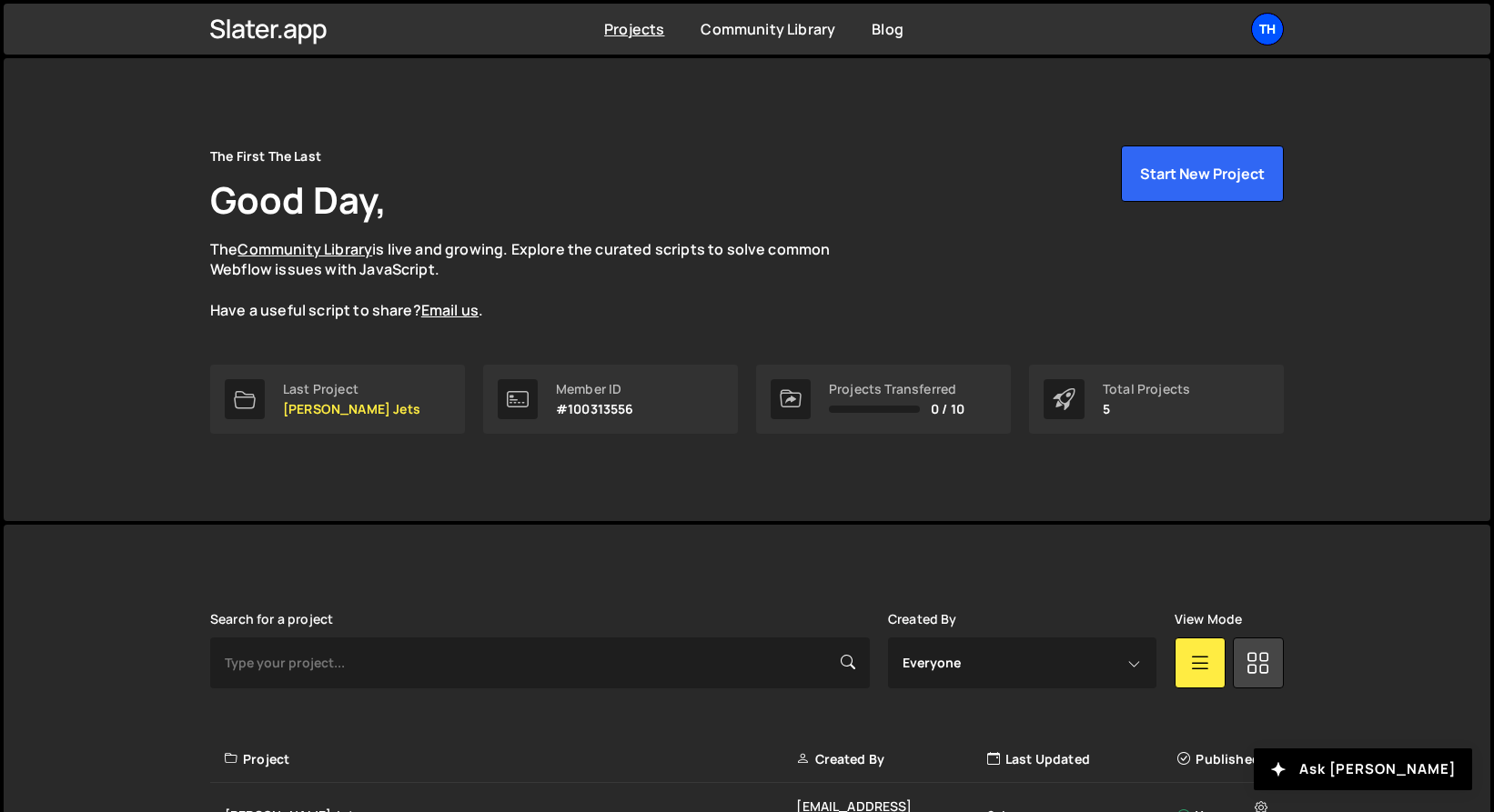
click at [1266, 17] on div "Th" at bounding box center [1268, 29] width 33 height 33
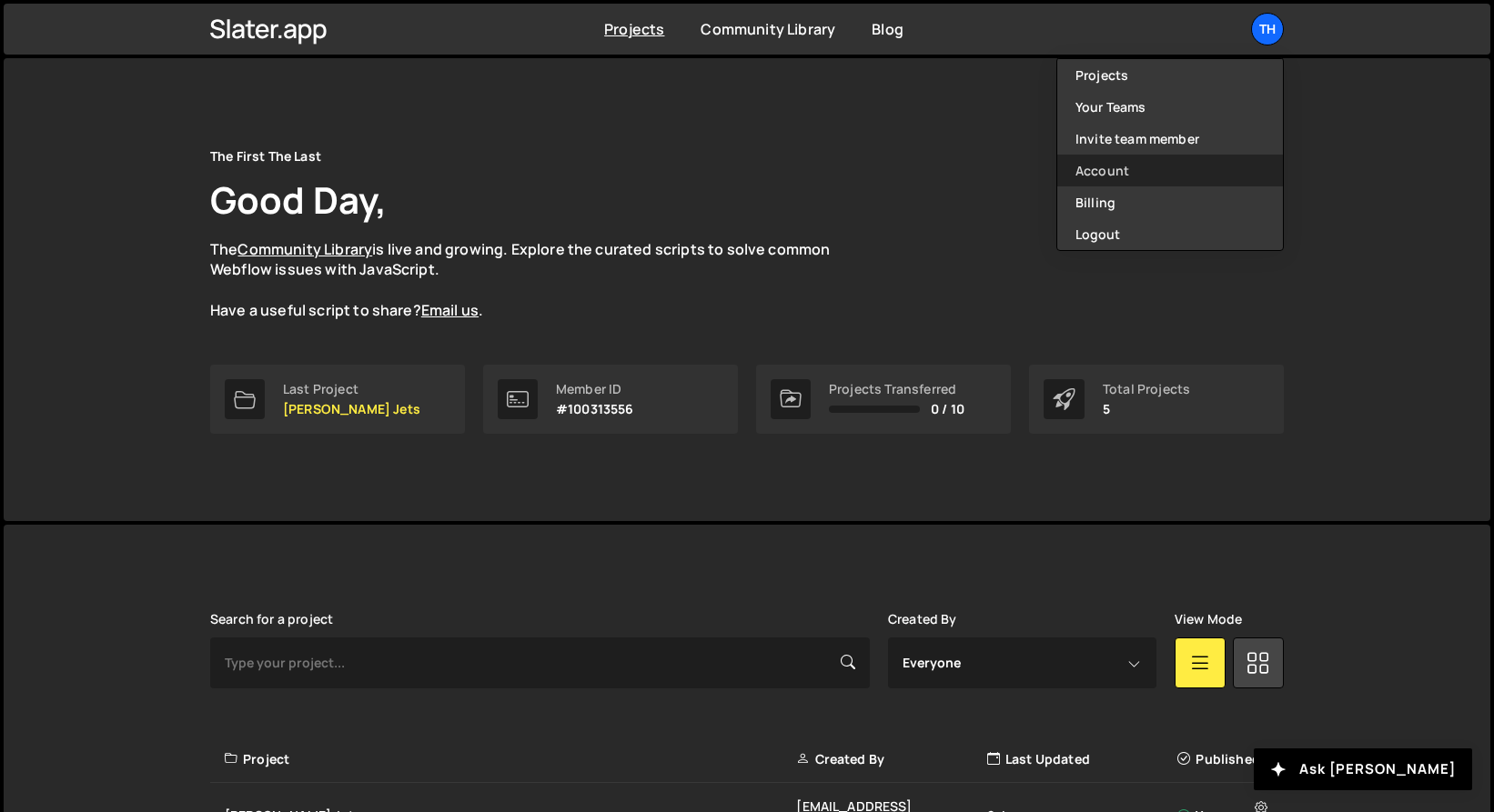
click at [1127, 174] on link "Account" at bounding box center [1170, 170] width 225 height 32
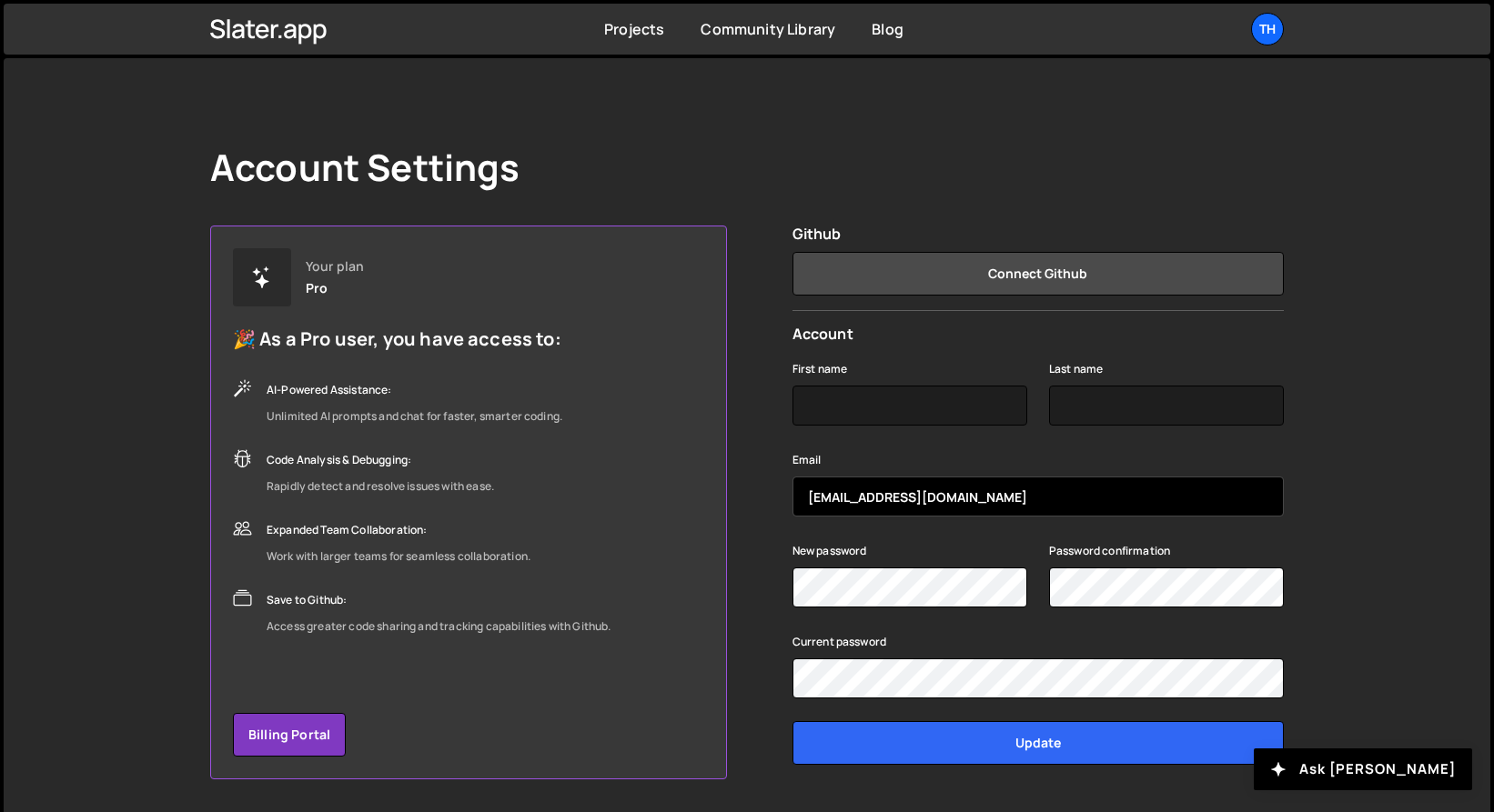
click at [937, 493] on input "[EMAIL_ADDRESS][DOMAIN_NAME]" at bounding box center [1038, 496] width 492 height 40
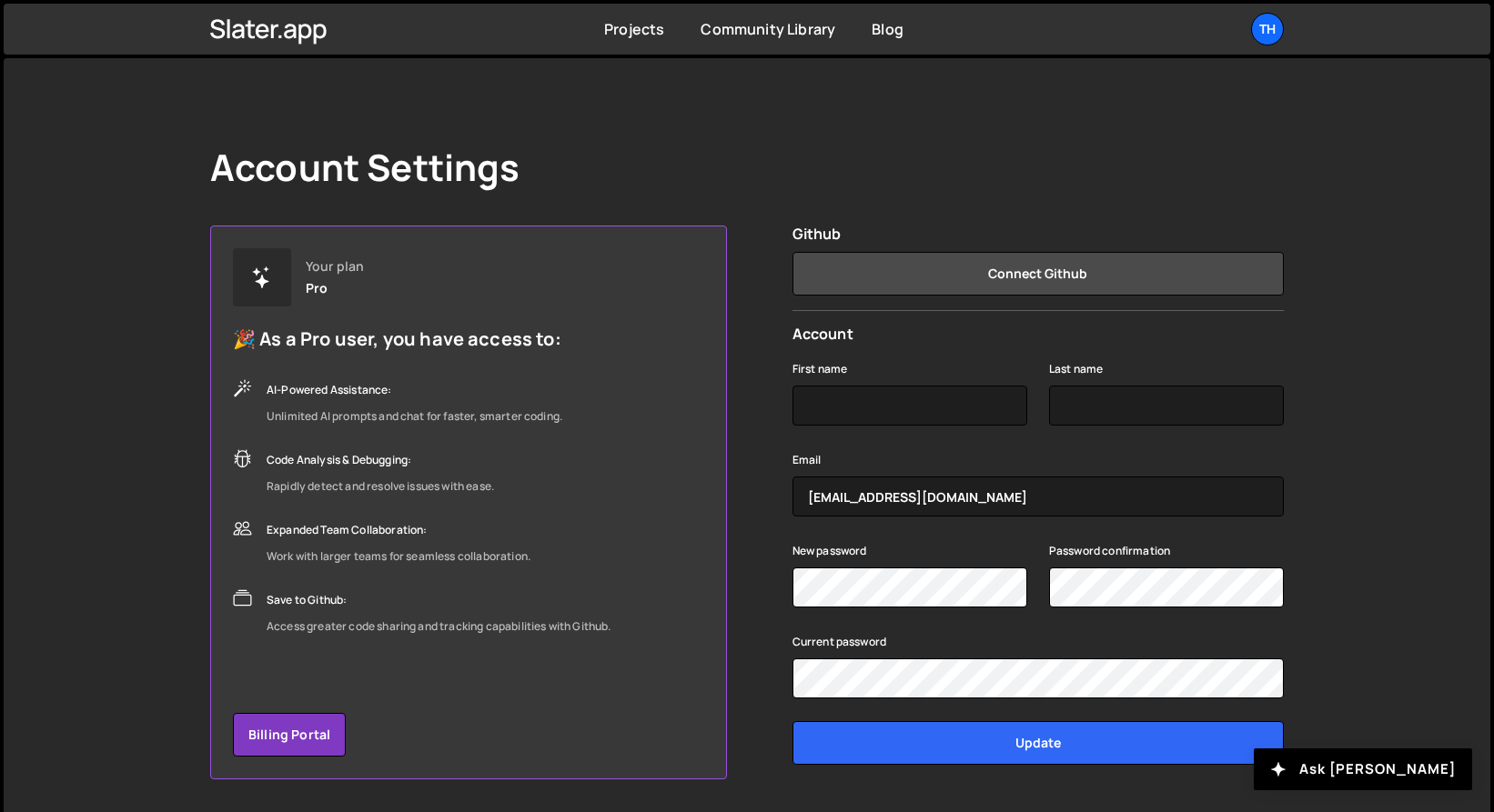
click at [784, 457] on div "Your plan Pro 🎉 As a Pro user, you have access to: AI-Powered Assistance: Unlim…" at bounding box center [746, 502] width 1073 height 554
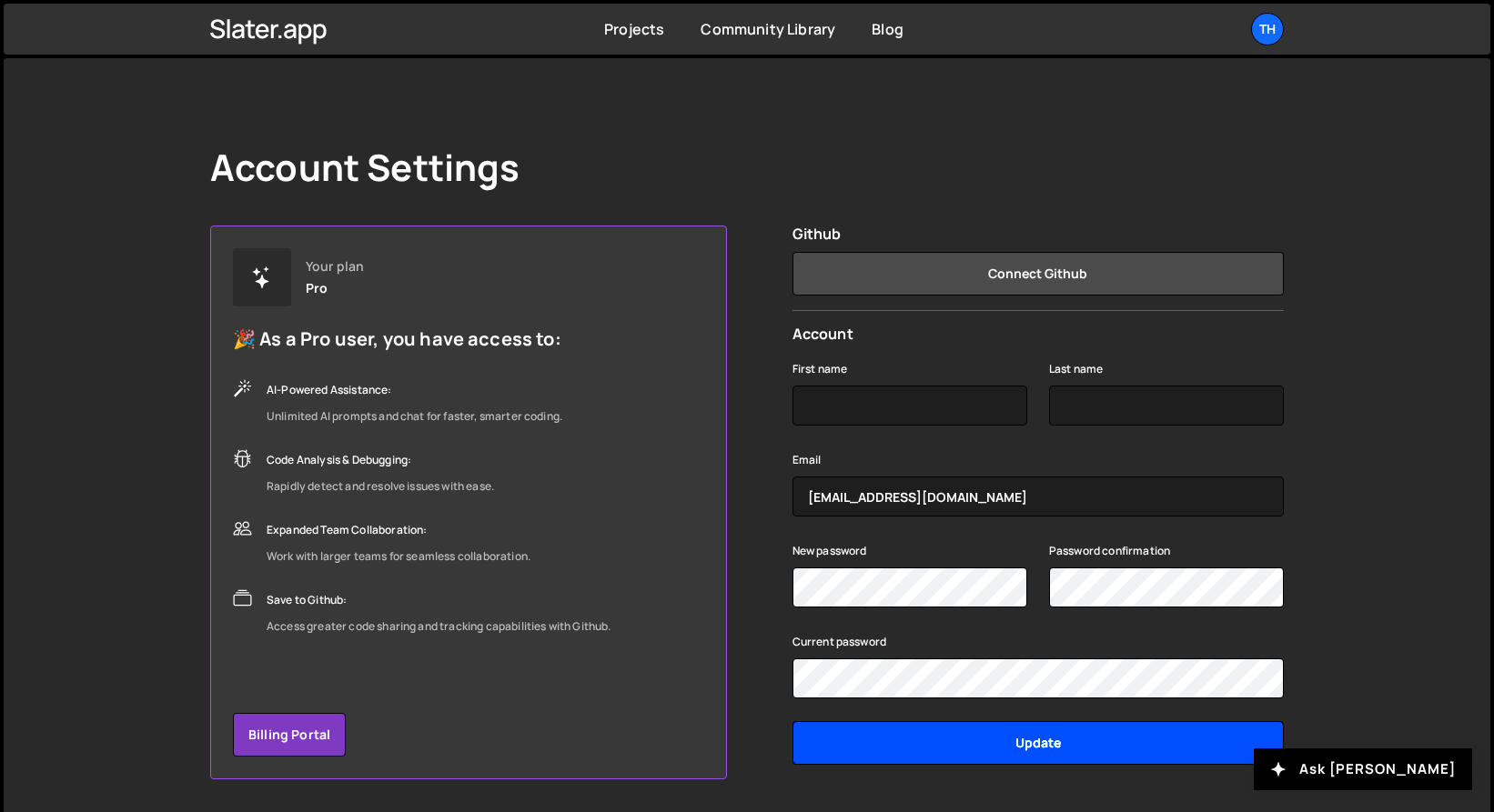
click at [945, 760] on input "Update" at bounding box center [1038, 743] width 492 height 44
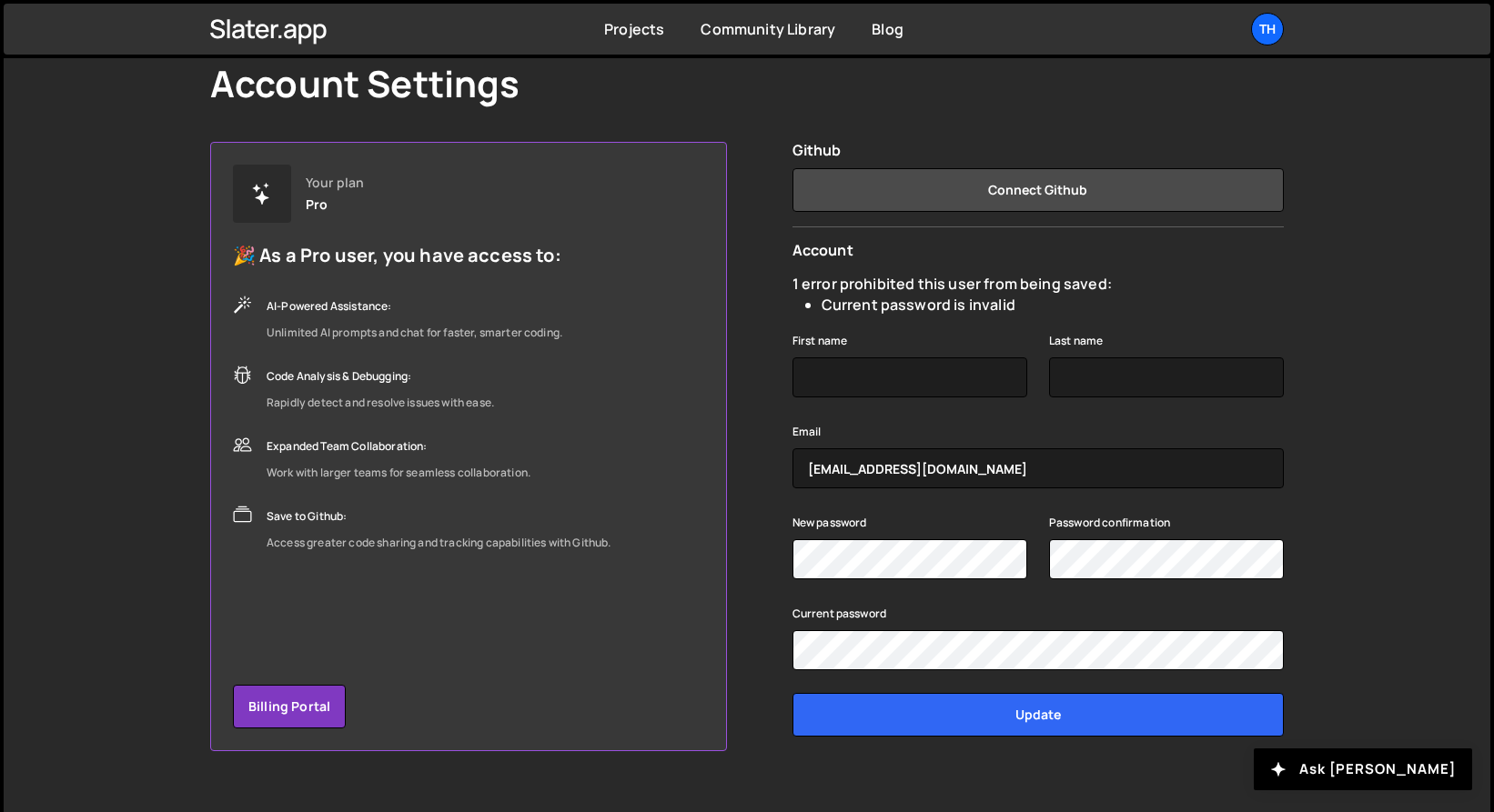
scroll to position [112, 0]
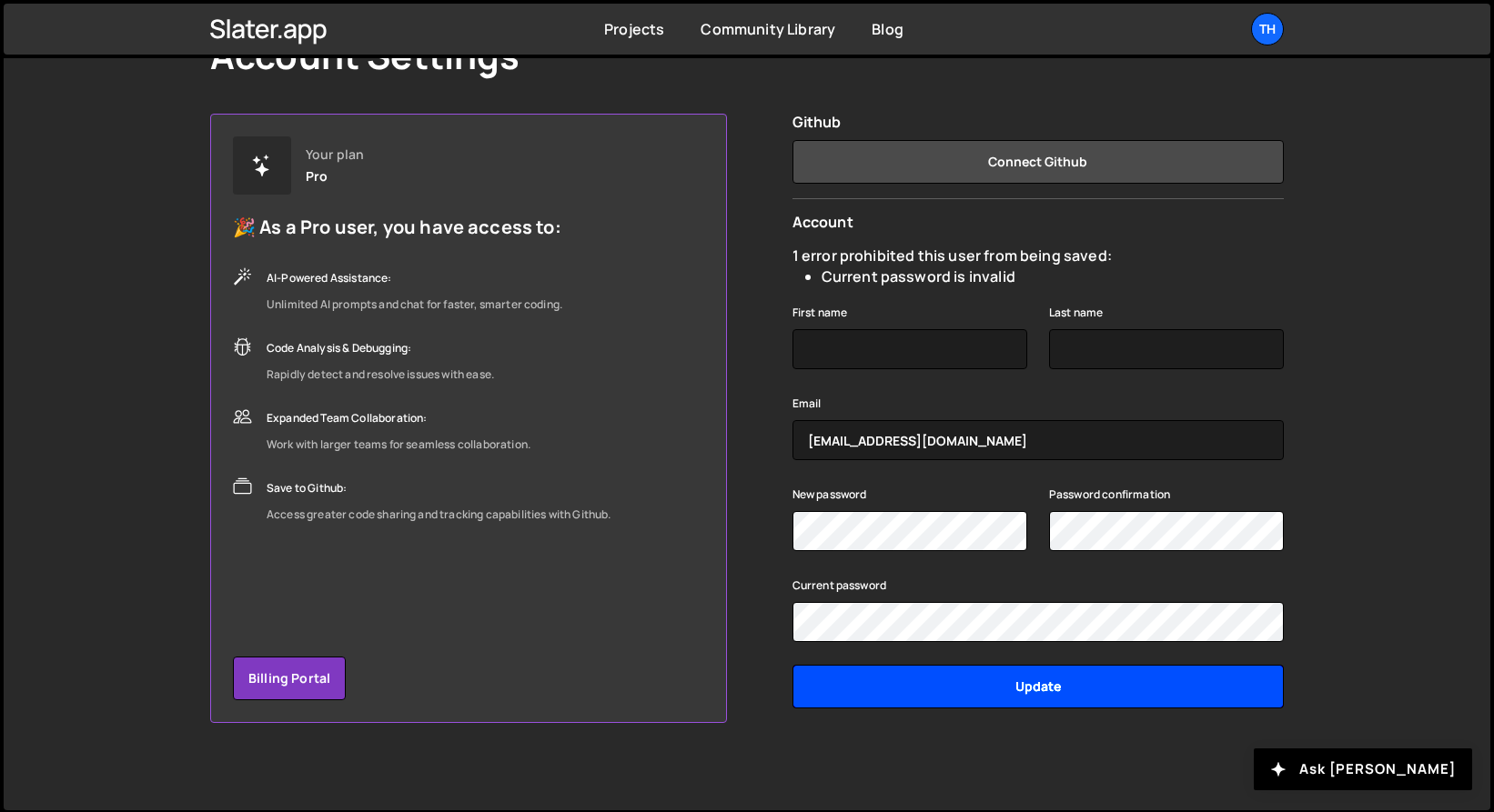
click at [1108, 677] on input "Update" at bounding box center [1038, 687] width 492 height 44
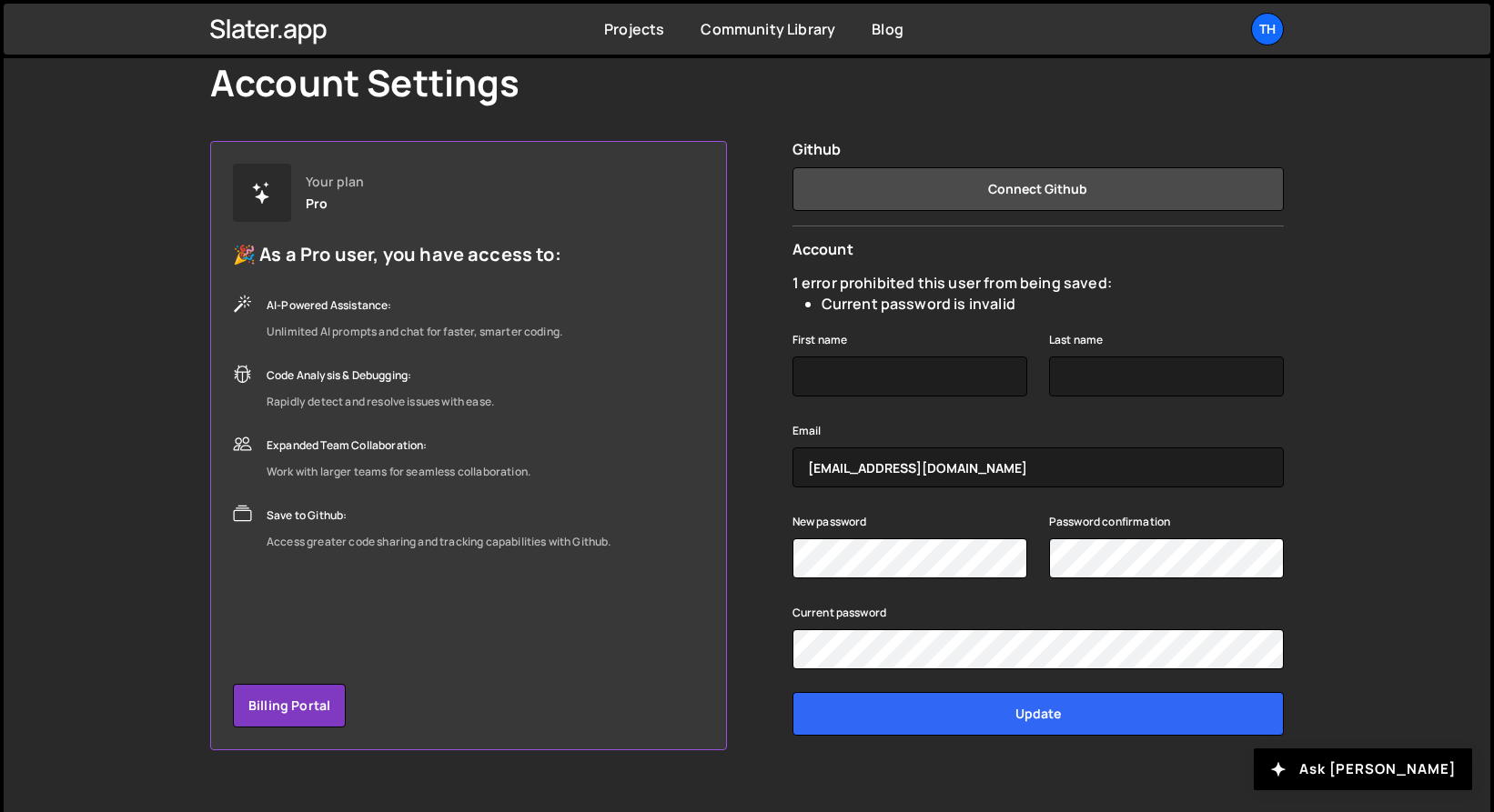
scroll to position [112, 0]
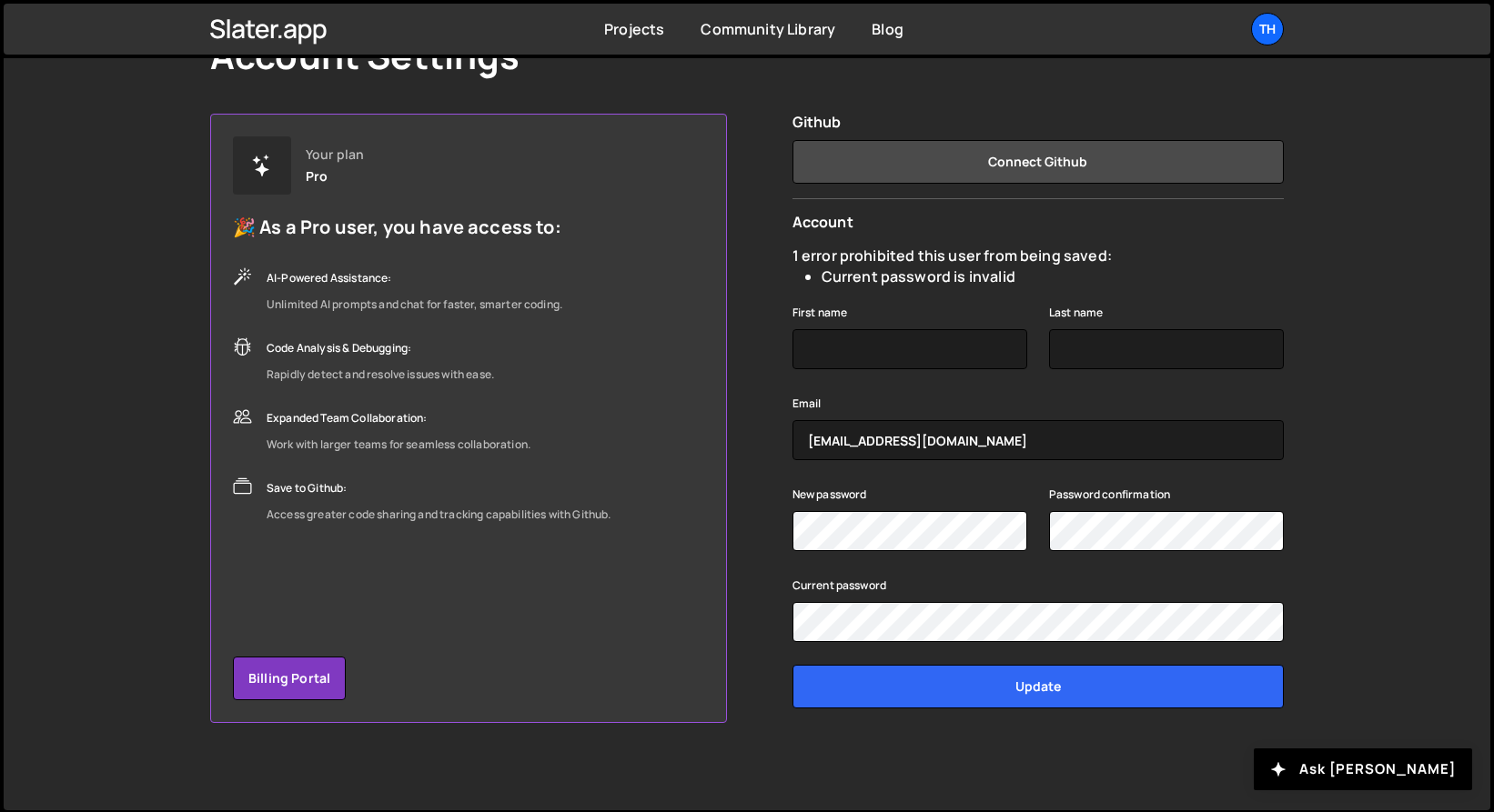
click at [1017, 583] on div "Current password" at bounding box center [1038, 588] width 492 height 28
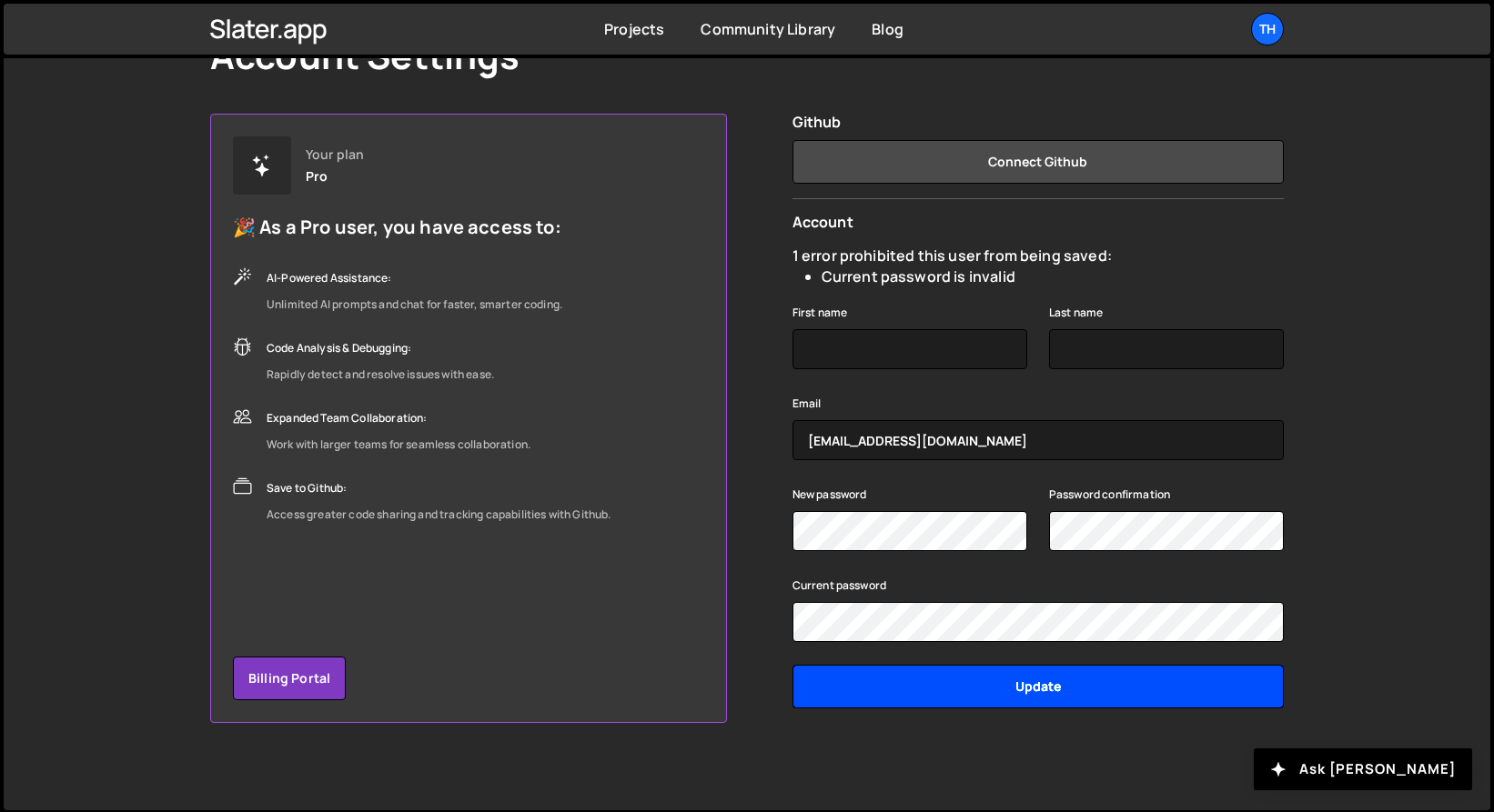
click at [1013, 678] on input "Update" at bounding box center [1038, 687] width 492 height 44
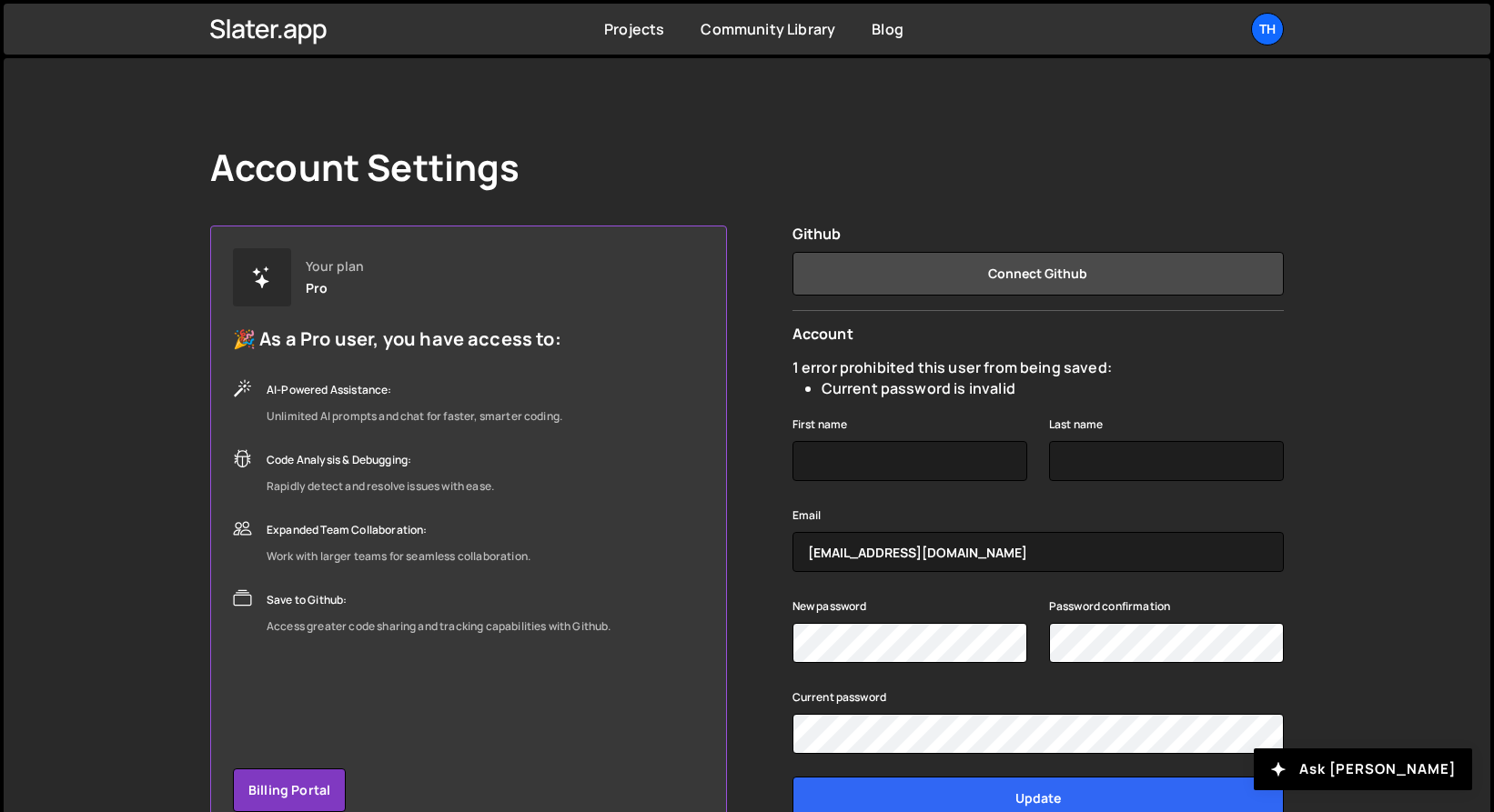
scroll to position [112, 0]
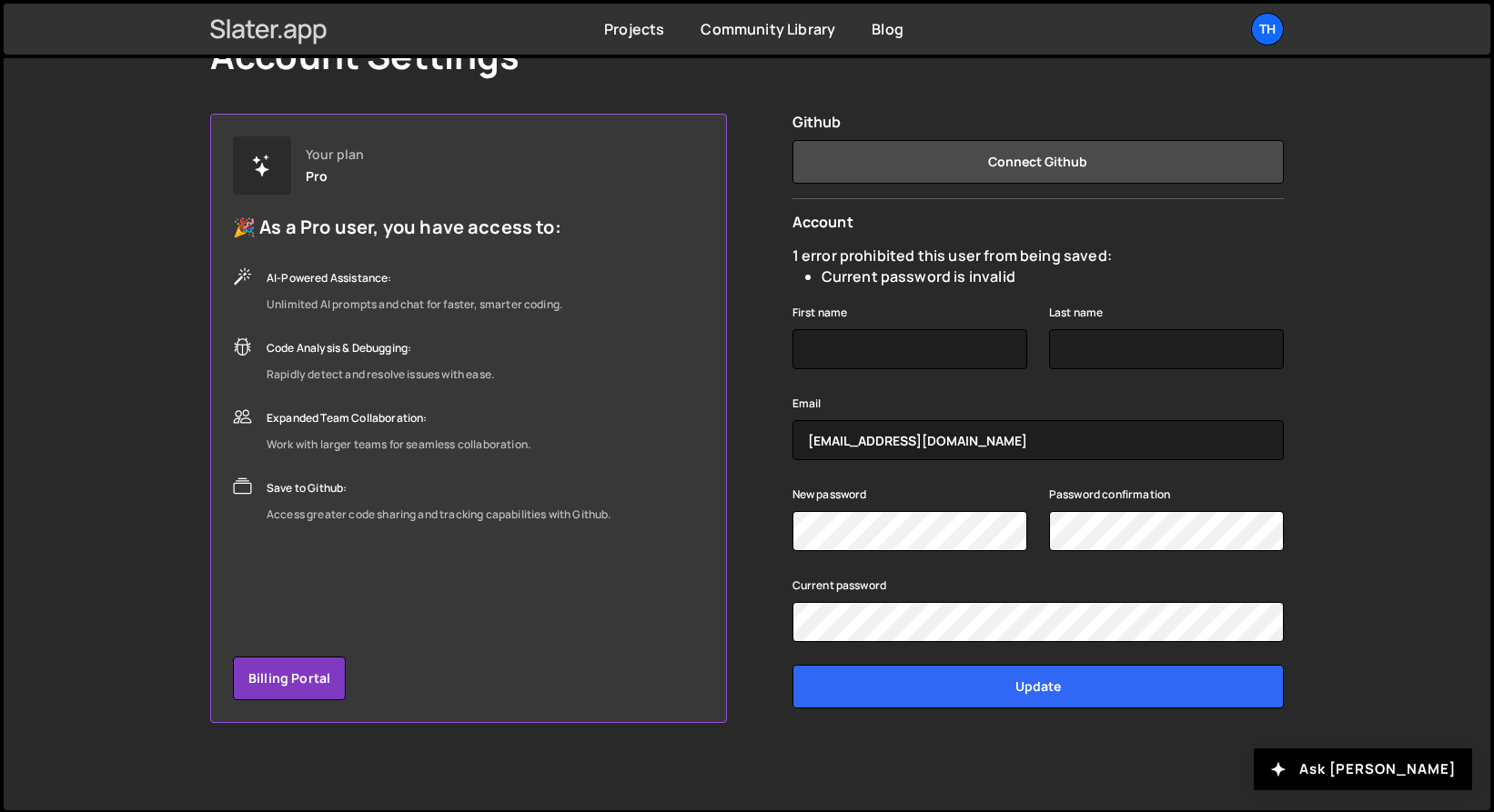
click at [325, 37] on icon at bounding box center [268, 29] width 118 height 31
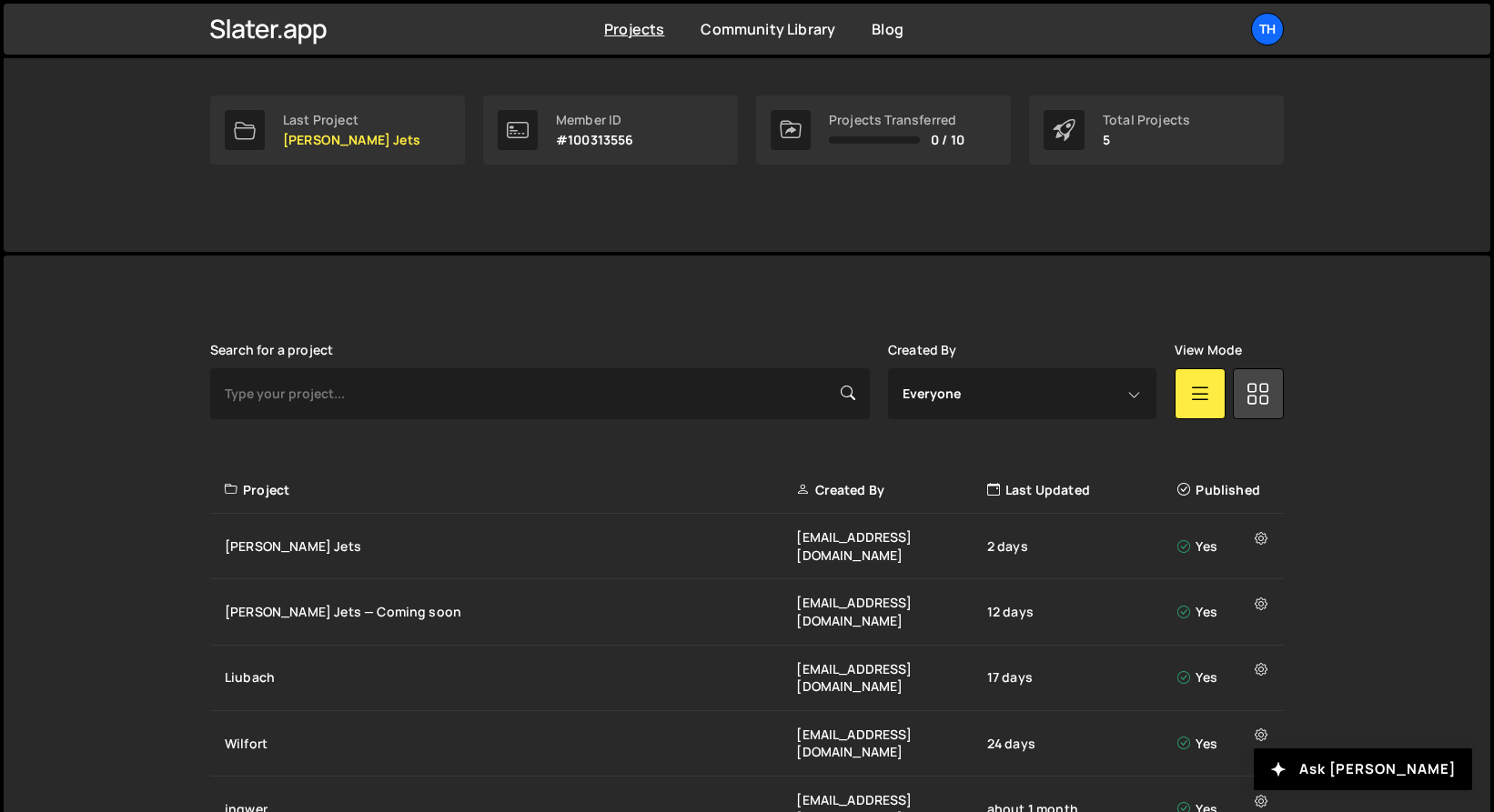
scroll to position [300, 0]
